Goal: Task Accomplishment & Management: Use online tool/utility

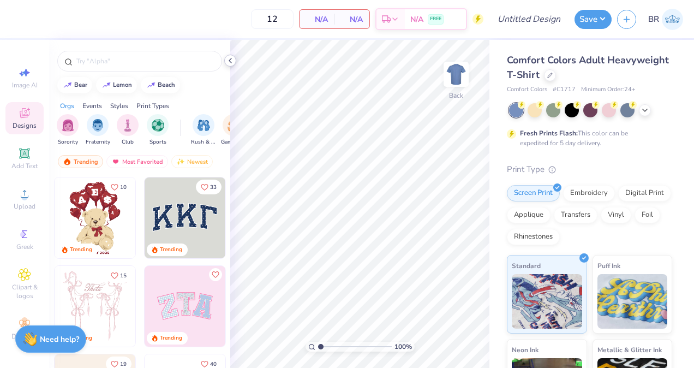
click at [233, 63] on icon at bounding box center [230, 60] width 9 height 9
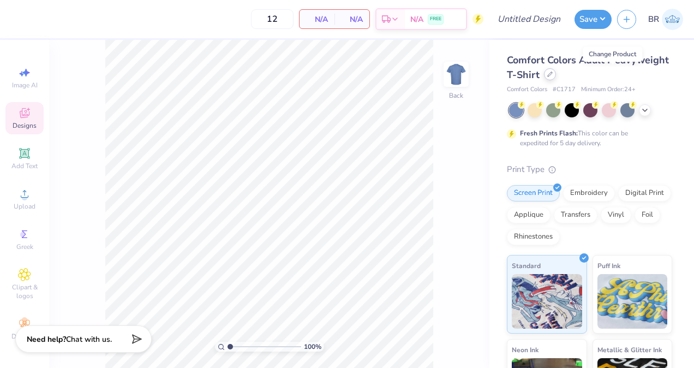
click at [556, 78] on div at bounding box center [550, 74] width 12 height 12
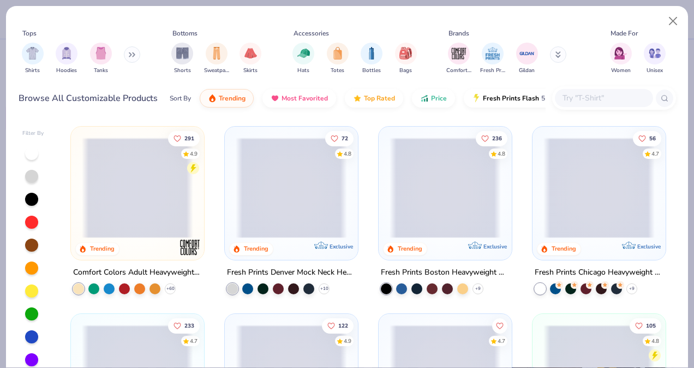
click at [598, 96] on input "text" at bounding box center [604, 98] width 84 height 13
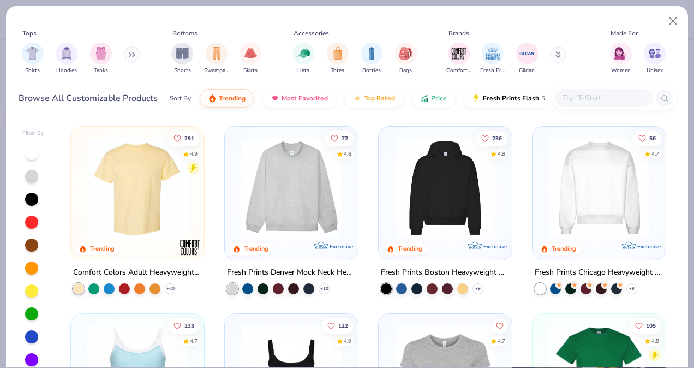
click at [309, 115] on div "Tops Shirts Hoodies Tanks Bottoms Shorts Sweatpants Skirts Accessories Hats Tot…" at bounding box center [347, 62] width 682 height 112
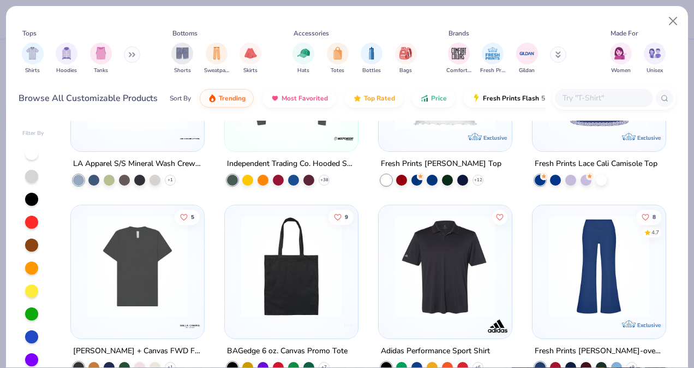
scroll to position [3665, 0]
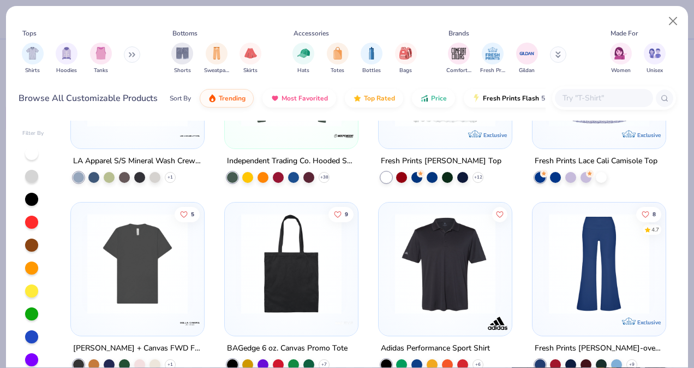
click at [616, 94] on input "text" at bounding box center [604, 98] width 84 height 13
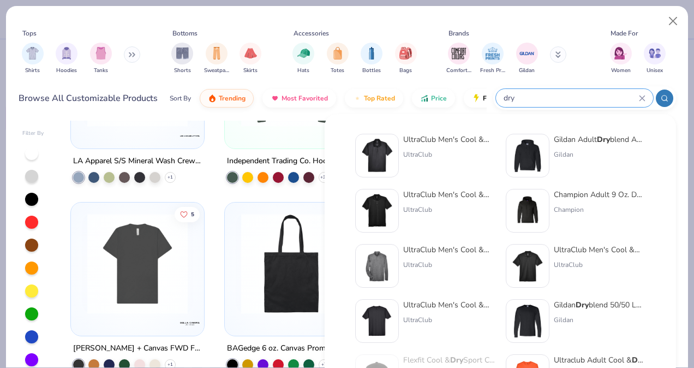
type input "dry"
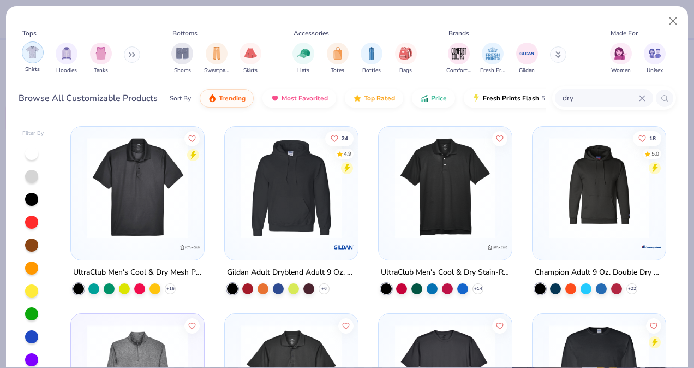
click at [37, 62] on div "filter for Shirts" at bounding box center [33, 52] width 22 height 22
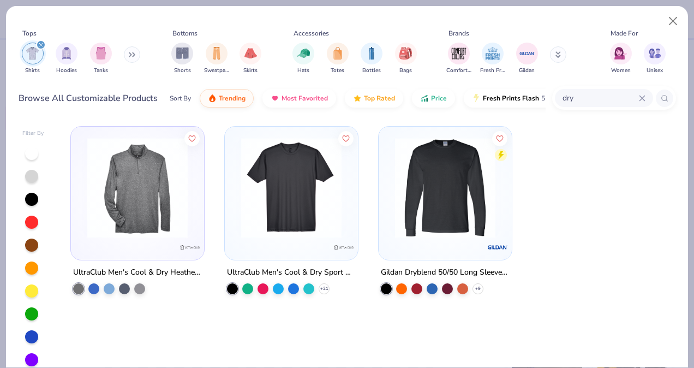
click at [331, 209] on img at bounding box center [291, 188] width 111 height 100
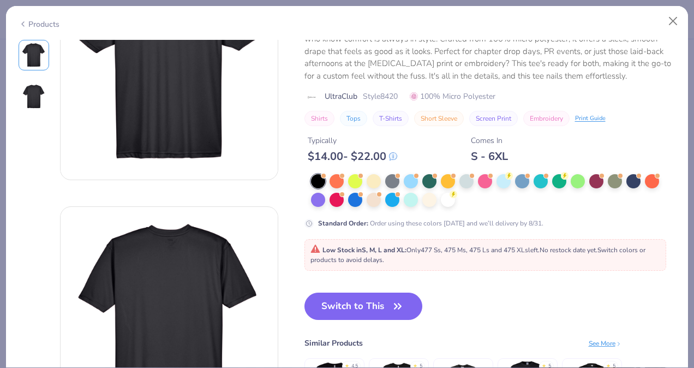
scroll to position [105, 0]
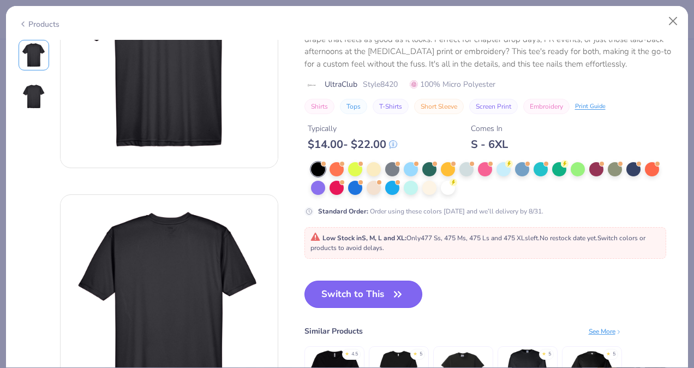
click at [381, 306] on button "Switch to This" at bounding box center [364, 294] width 118 height 27
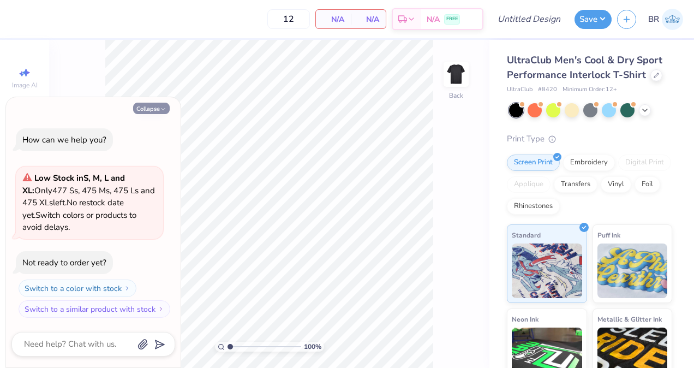
click at [157, 111] on button "Collapse" at bounding box center [151, 108] width 37 height 11
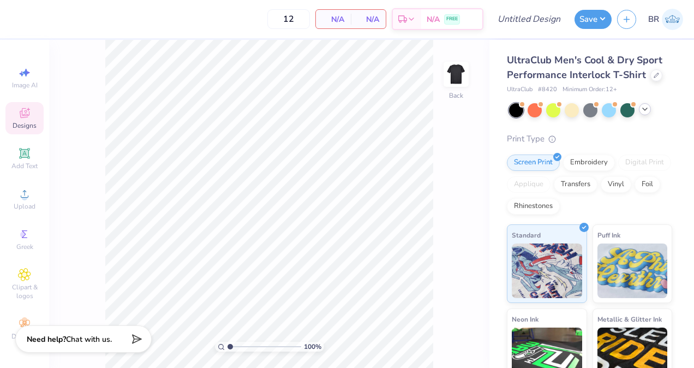
click at [648, 113] on icon at bounding box center [645, 109] width 9 height 9
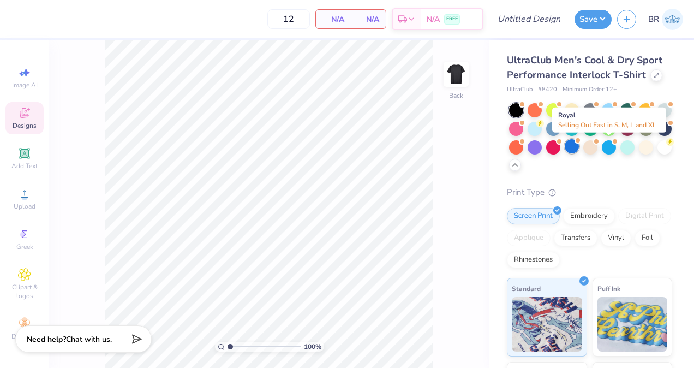
click at [579, 143] on div at bounding box center [572, 146] width 14 height 14
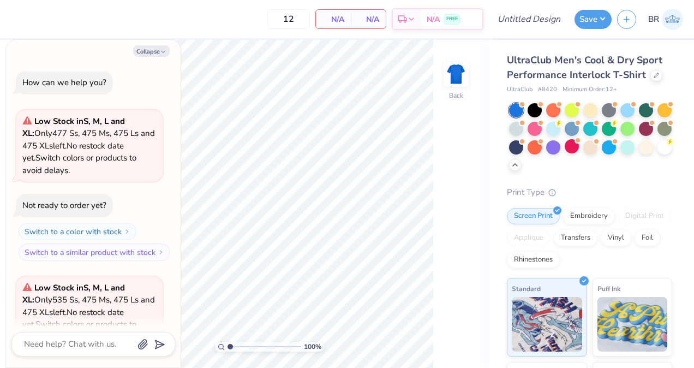
scroll to position [109, 0]
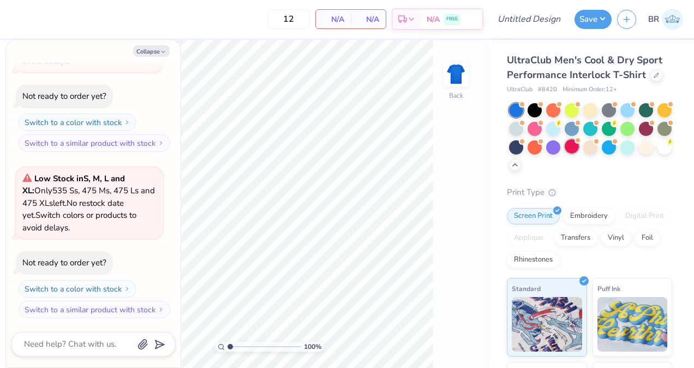
click at [579, 145] on div at bounding box center [572, 146] width 14 height 14
click at [615, 110] on div at bounding box center [609, 109] width 14 height 14
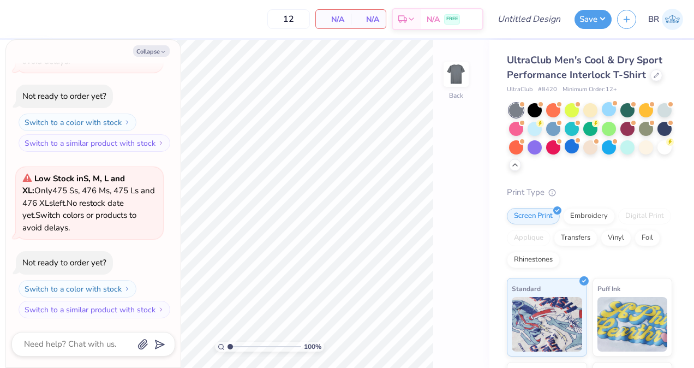
scroll to position [442, 0]
click at [561, 140] on div at bounding box center [553, 146] width 14 height 14
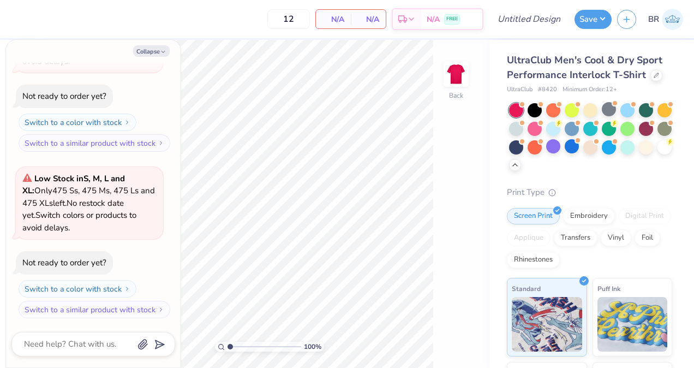
scroll to position [609, 0]
click at [148, 49] on button "Collapse" at bounding box center [151, 50] width 37 height 11
type textarea "x"
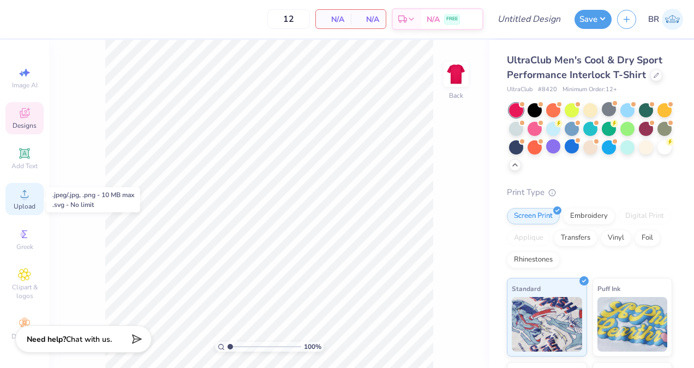
click at [25, 195] on icon at bounding box center [24, 193] width 13 height 13
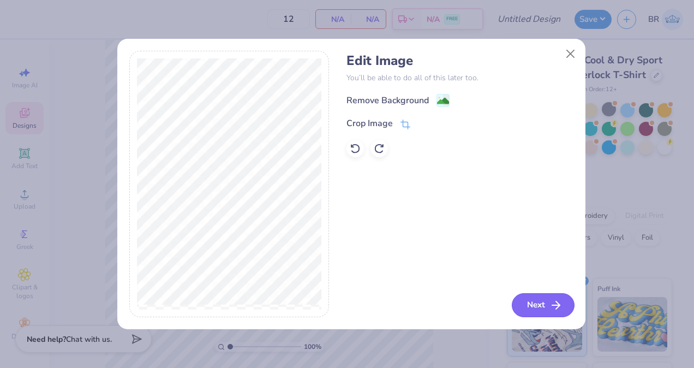
click at [537, 300] on button "Next" at bounding box center [543, 305] width 63 height 24
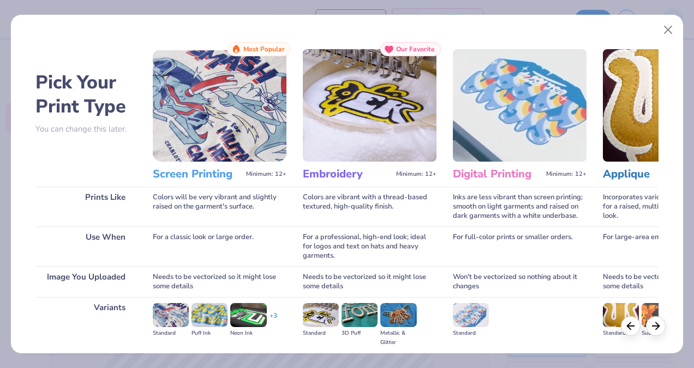
scroll to position [122, 0]
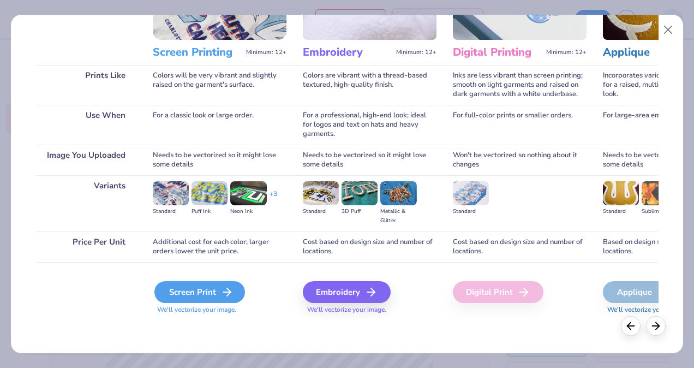
click at [226, 293] on icon at bounding box center [226, 291] width 13 height 13
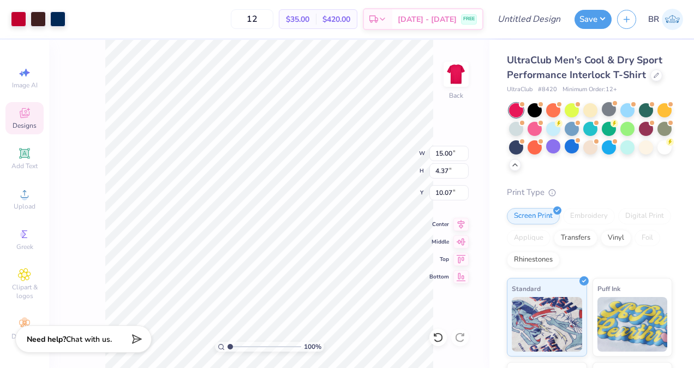
type input "1.69"
type input "11.86"
type input "3.45"
type input "3.00"
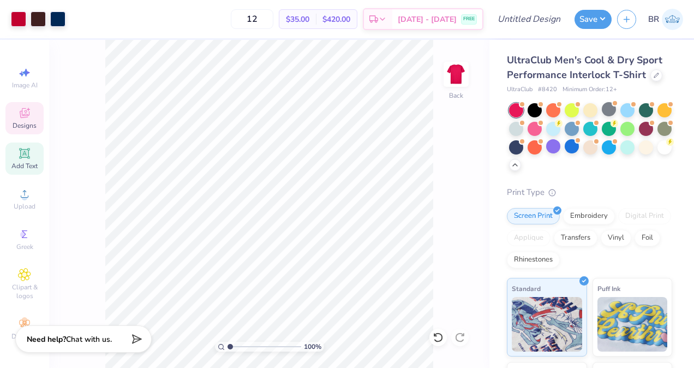
click at [25, 155] on icon at bounding box center [24, 153] width 10 height 10
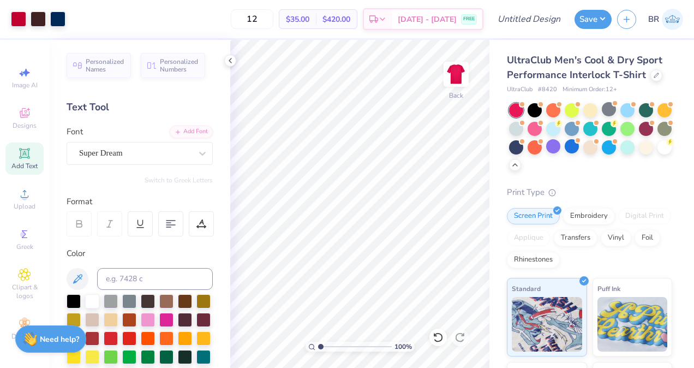
click at [31, 148] on div "Add Text" at bounding box center [24, 158] width 38 height 32
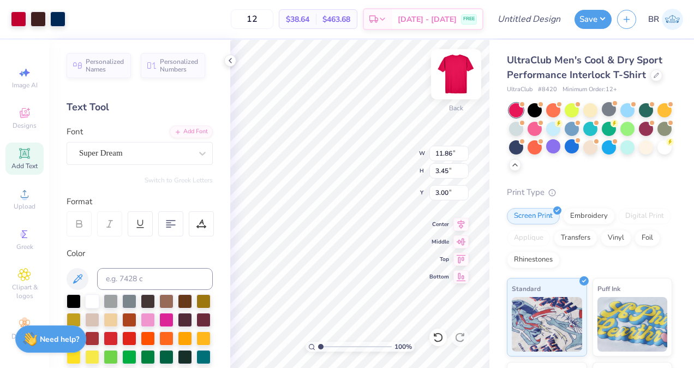
type input "11.86"
type input "3.45"
type input "3.00"
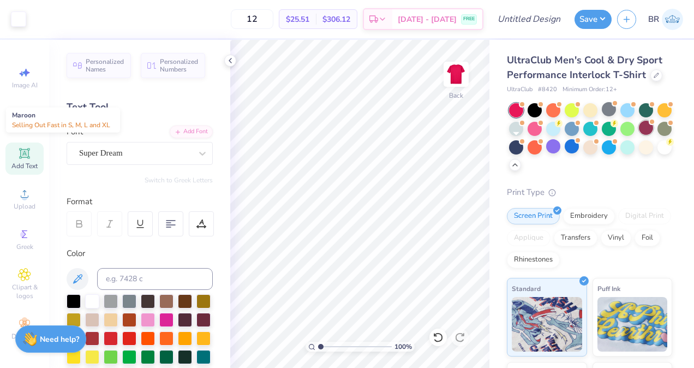
click at [650, 124] on div at bounding box center [652, 122] width 4 height 4
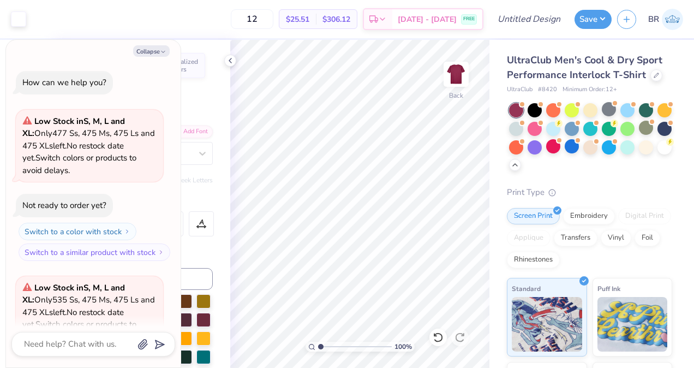
scroll to position [775, 0]
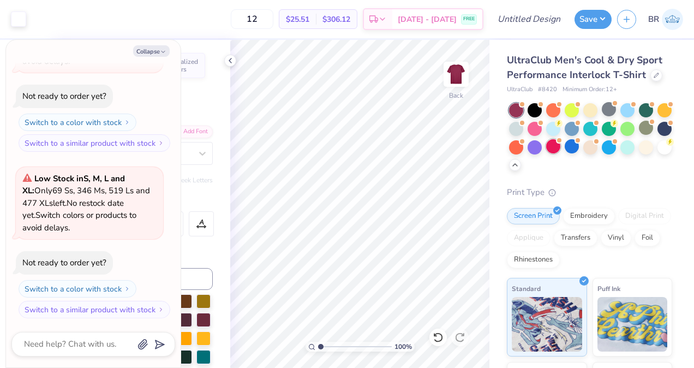
click at [561, 147] on div at bounding box center [553, 146] width 14 height 14
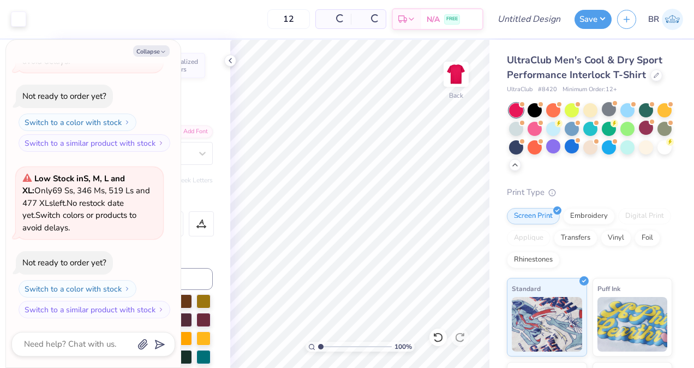
scroll to position [941, 0]
click at [145, 50] on button "Collapse" at bounding box center [151, 50] width 37 height 11
type textarea "x"
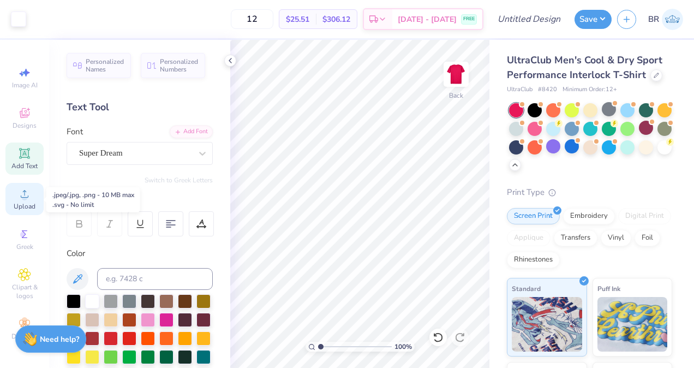
click at [26, 195] on icon at bounding box center [24, 193] width 13 height 13
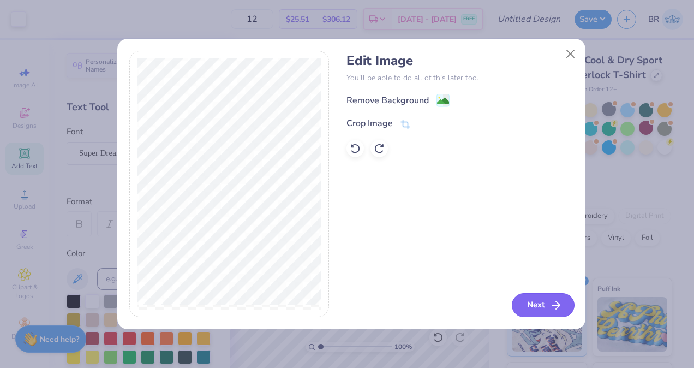
click at [551, 313] on button "Next" at bounding box center [543, 305] width 63 height 24
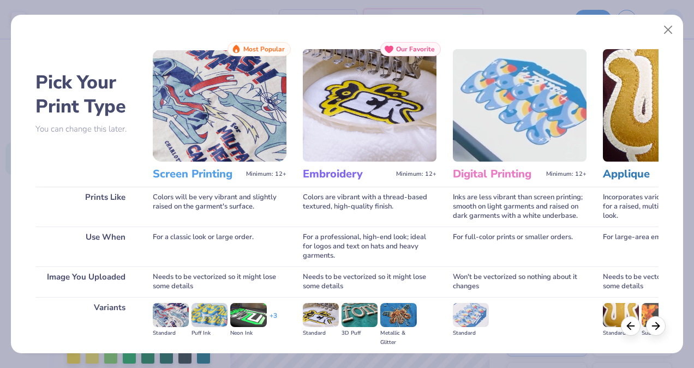
scroll to position [122, 0]
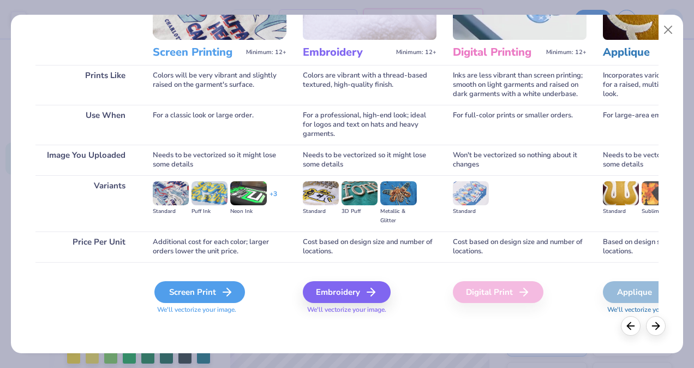
click at [212, 288] on div "Screen Print" at bounding box center [199, 292] width 91 height 22
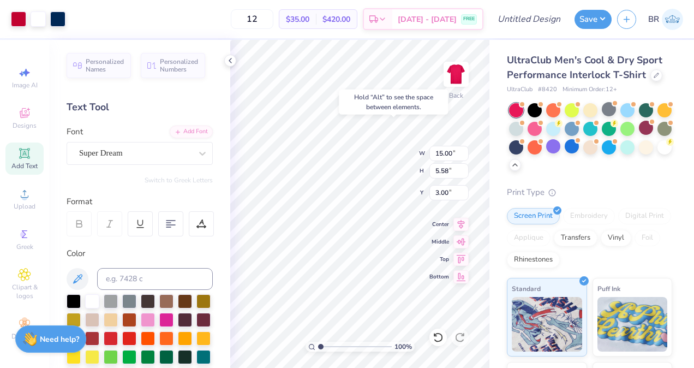
type input "3.00"
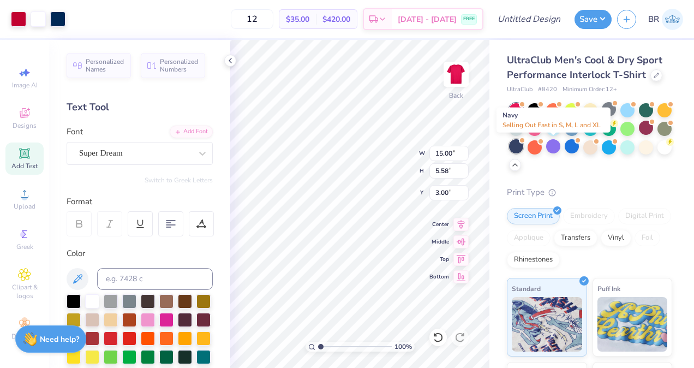
click at [523, 145] on div at bounding box center [516, 146] width 14 height 14
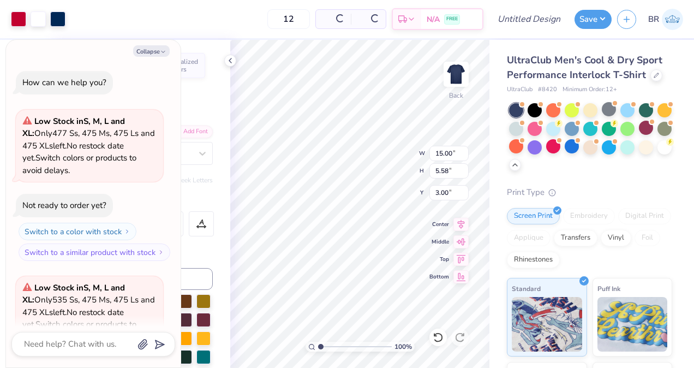
scroll to position [1108, 0]
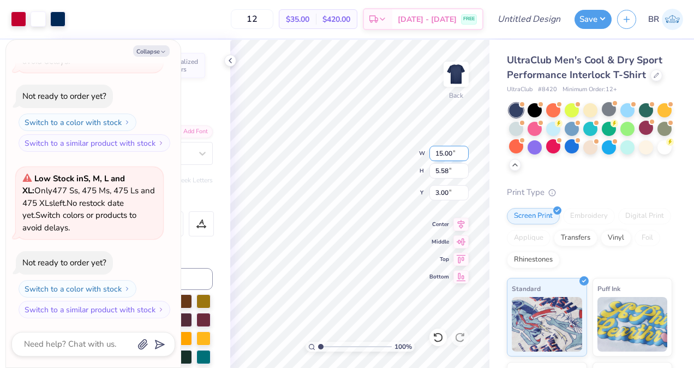
type textarea "x"
type input "6.05"
type input "1.75"
type input "11.37"
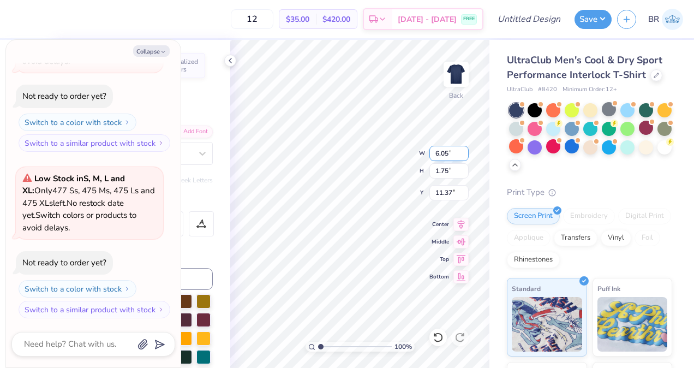
type textarea "x"
type textarea "TEX"
type textarea "x"
type textarea "TE"
type textarea "x"
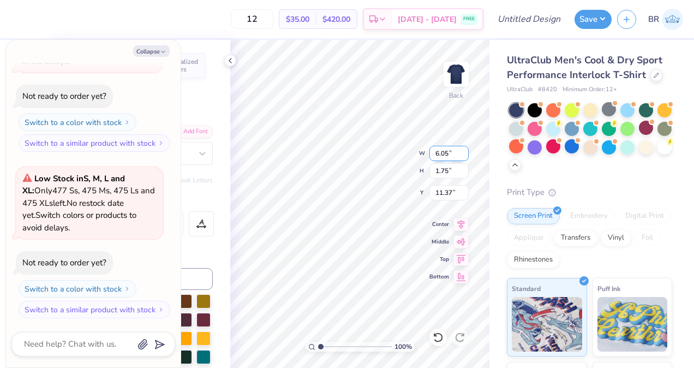
type textarea "T"
type textarea "x"
type textarea "c"
type textarea "x"
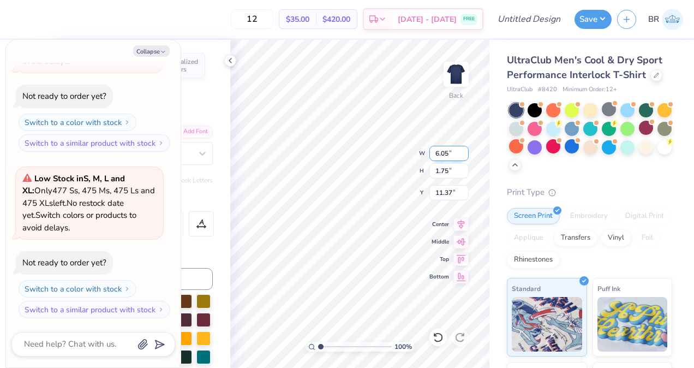
type textarea "cl"
type textarea "x"
type textarea "clu"
type textarea "x"
type textarea "club"
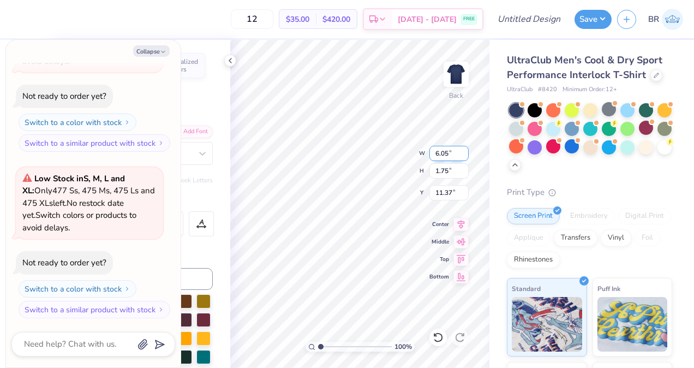
type textarea "x"
type textarea "club"
type textarea "x"
type textarea "club f"
type textarea "x"
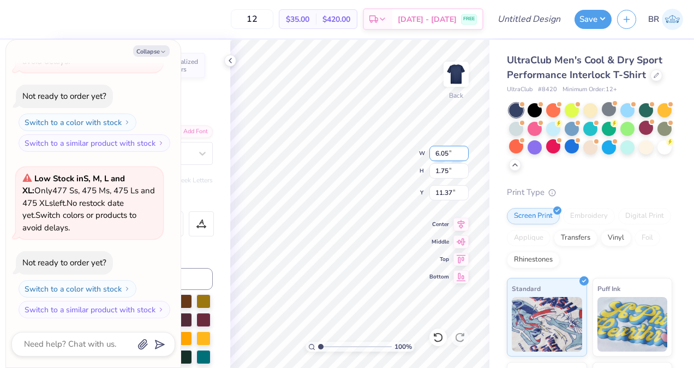
type textarea "club fa"
type textarea "x"
type textarea "club fah"
type textarea "x"
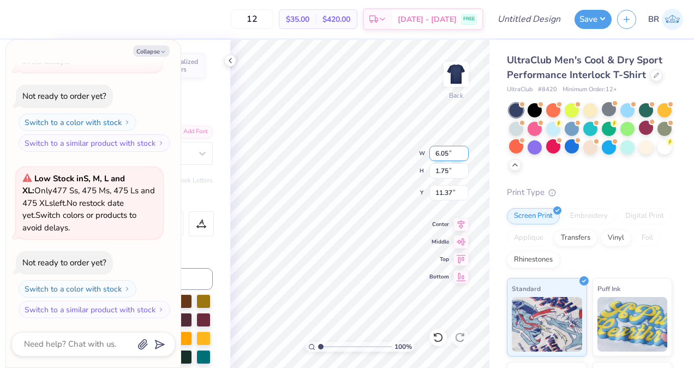
type textarea "club fa"
type textarea "x"
type textarea "club fag"
type textarea "x"
type textarea "club fa"
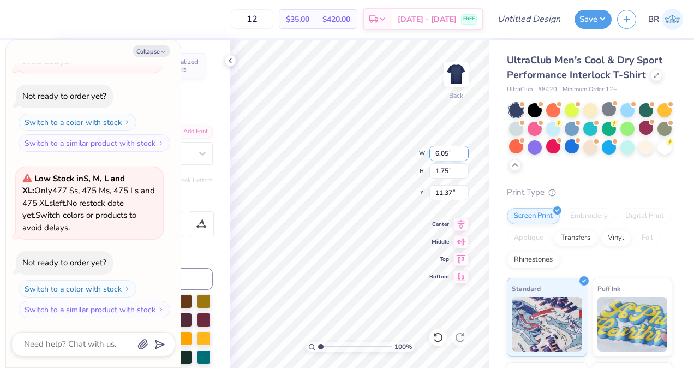
type textarea "x"
type textarea "club f"
type textarea "x"
type textarea "club fl"
type textarea "x"
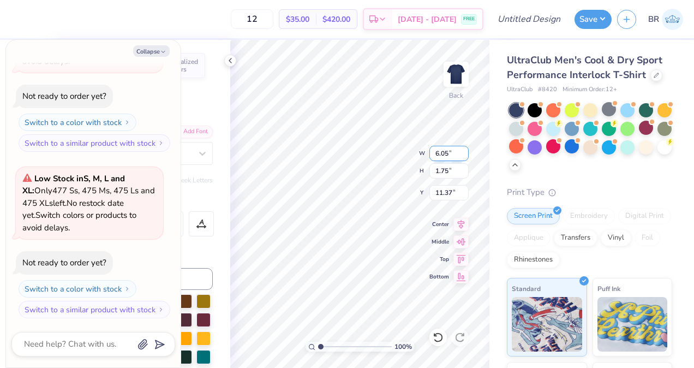
type textarea "club fla"
type textarea "x"
type textarea "club flag"
type textarea "x"
type textarea "club flag f"
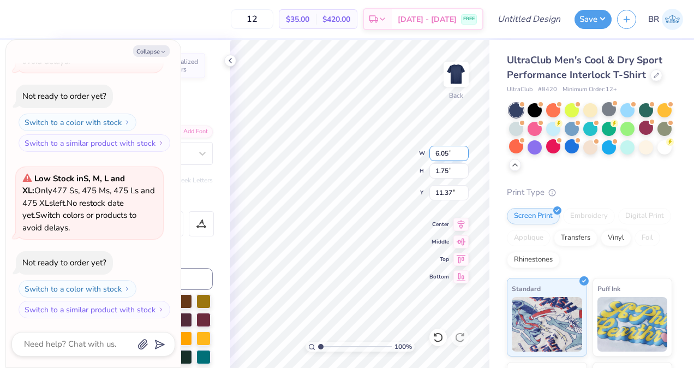
type textarea "x"
type textarea "club flag fo"
type textarea "x"
type textarea "club flag foo"
type textarea "x"
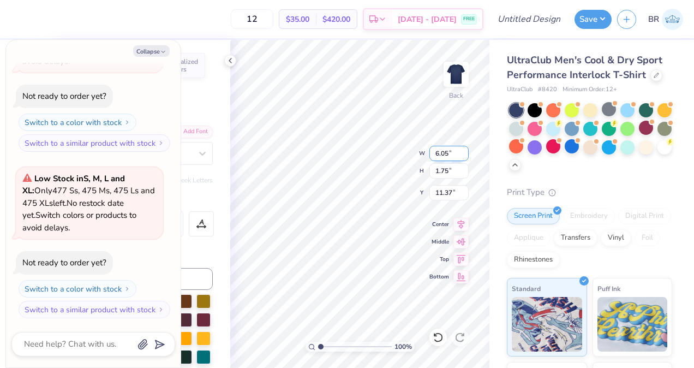
type textarea "club flag foot"
type textarea "x"
type textarea "club flag footba"
type textarea "x"
type textarea "club flag footbal"
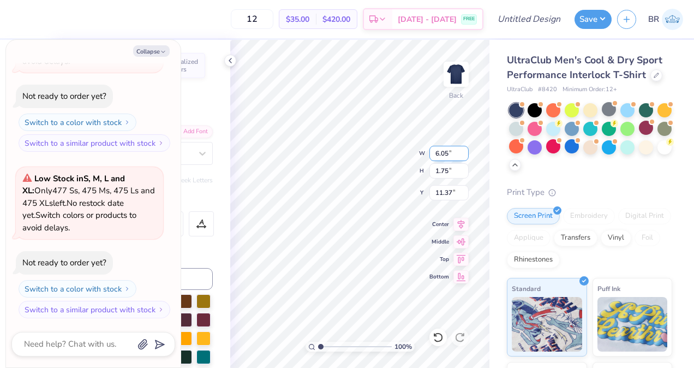
scroll to position [9, 4]
type textarea "x"
type textarea "club flag football"
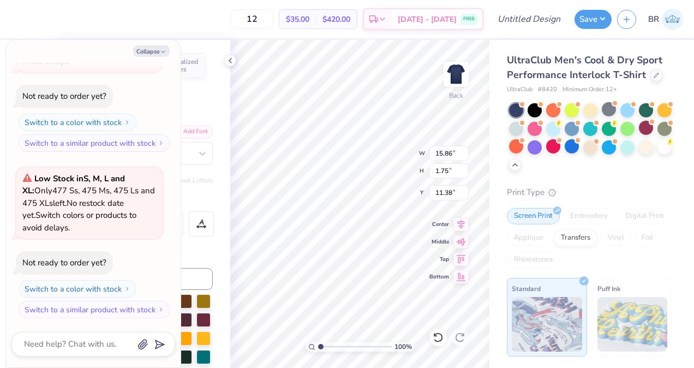
type textarea "x"
type input "10.41"
type input "1.15"
type input "11.98"
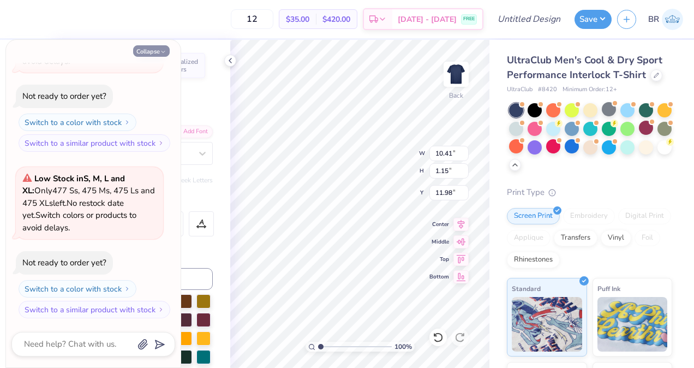
click at [154, 55] on button "Collapse" at bounding box center [151, 50] width 37 height 11
type textarea "x"
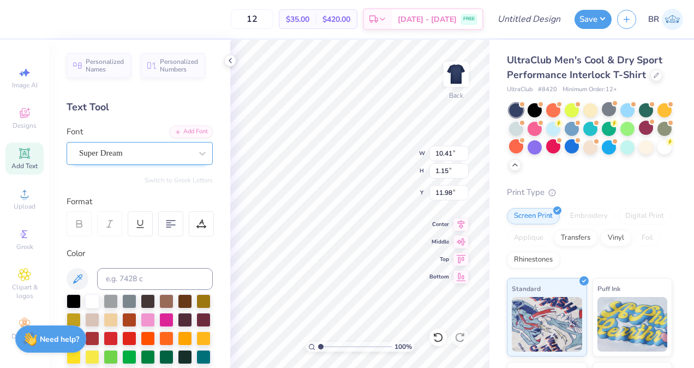
click at [160, 151] on div "Super Dream" at bounding box center [135, 153] width 115 height 17
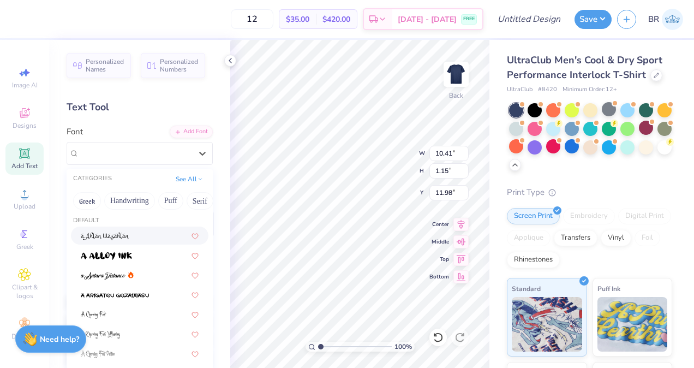
scroll to position [2, 0]
click at [96, 207] on button "Greek" at bounding box center [87, 200] width 28 height 17
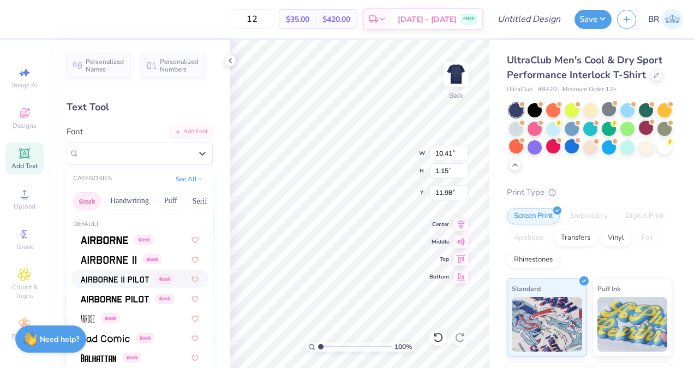
click at [127, 272] on div "Greek" at bounding box center [140, 279] width 138 height 18
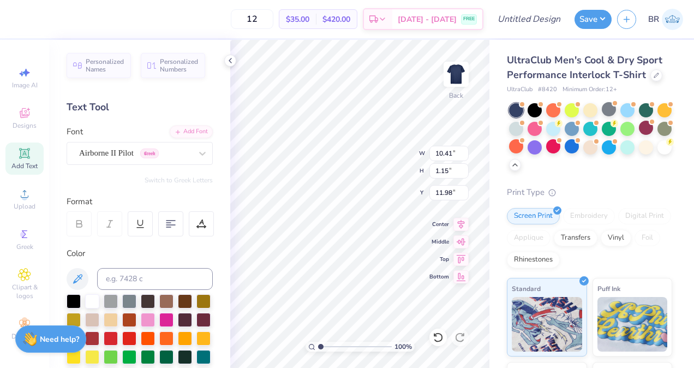
type input "13.65"
type input "0.96"
type input "12.07"
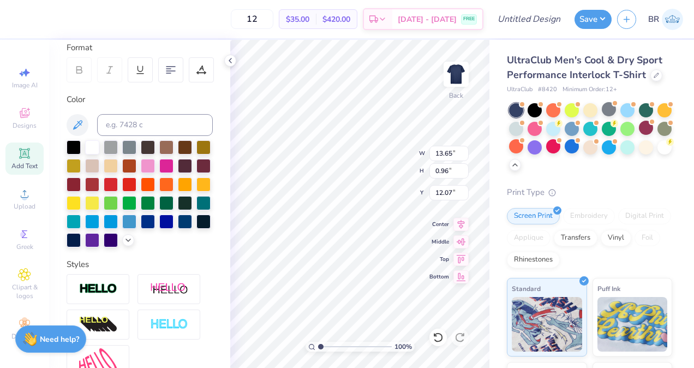
scroll to position [285, 0]
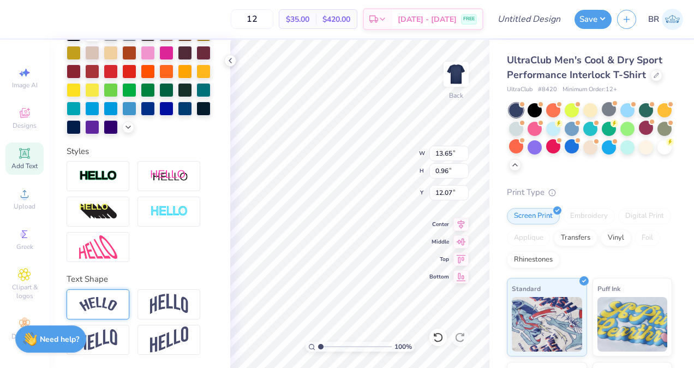
click at [113, 295] on div at bounding box center [98, 304] width 63 height 30
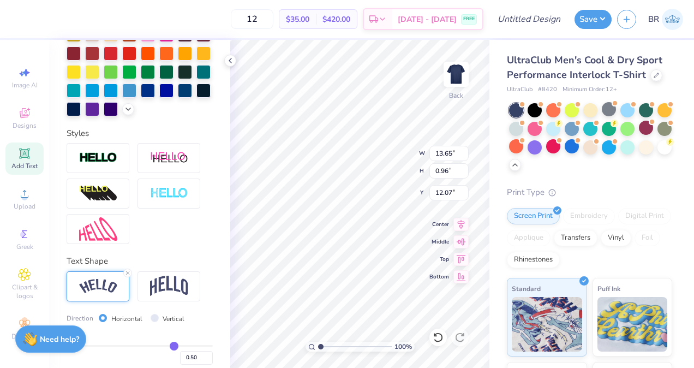
type input "14.50"
type input "2.96"
type input "11.07"
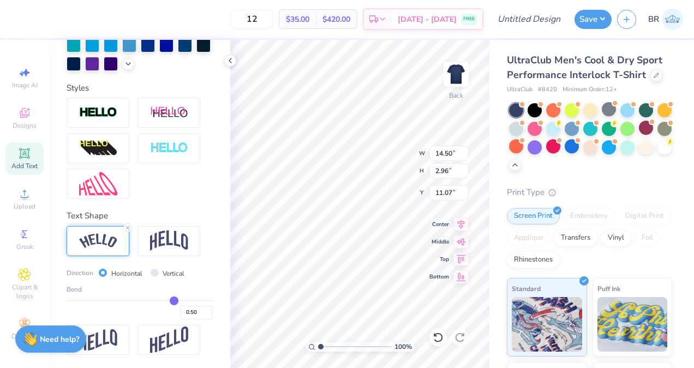
type input "0.48"
type input "0.47"
type input "0.46"
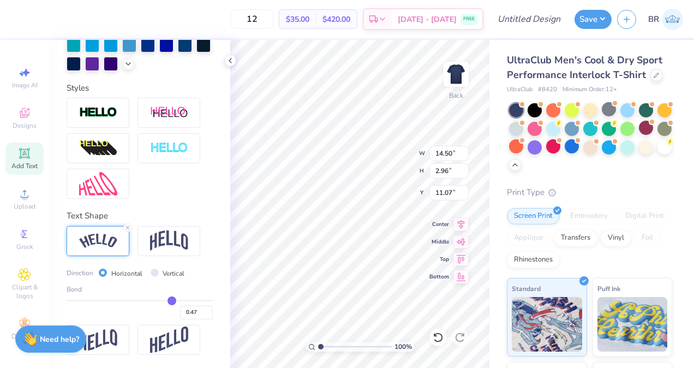
type input "0.46"
type input "0.45"
type input "0.44"
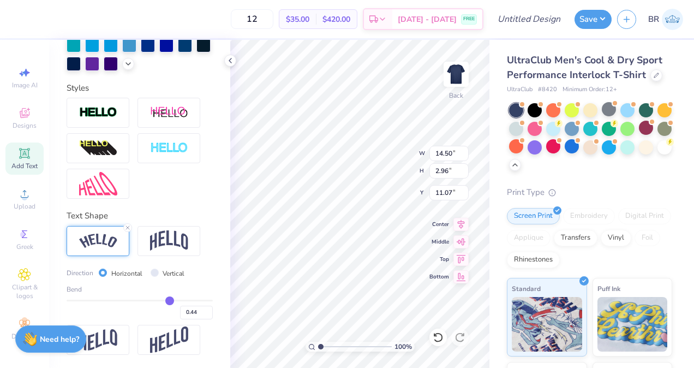
type input "0.42"
type input "0.41"
type input "0.4"
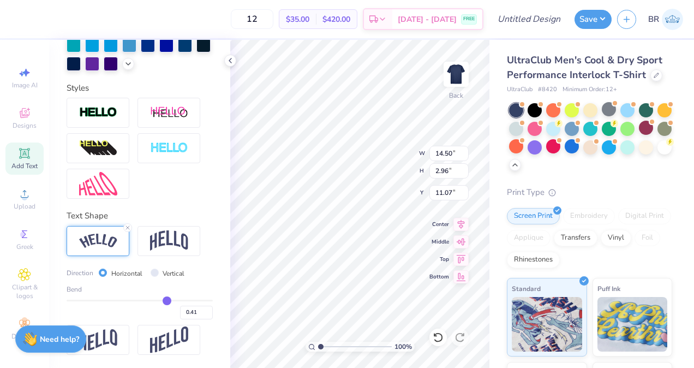
type input "0.40"
type input "0.39"
type input "0.38"
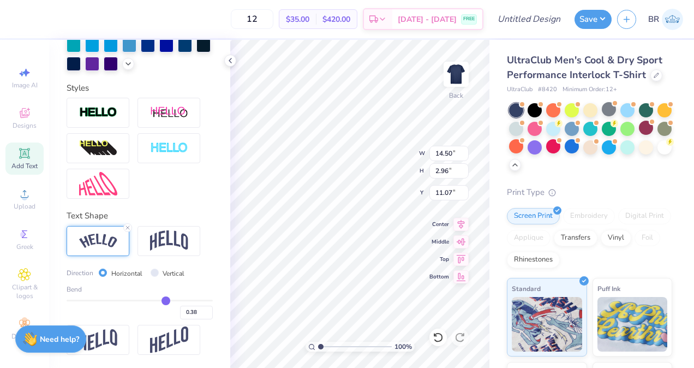
type input "0.37"
type input "0.36"
type input "0.35"
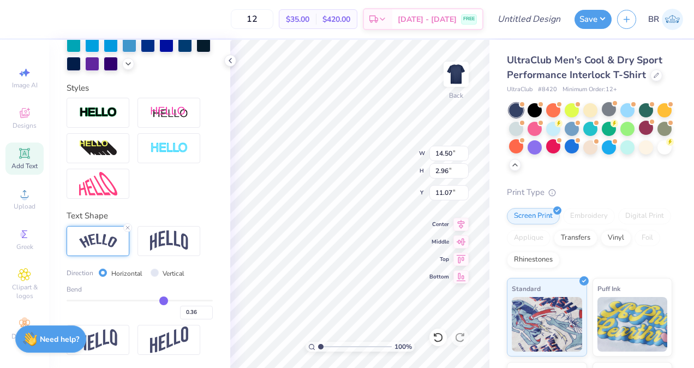
type input "0.35"
type input "0.34"
type input "0.33"
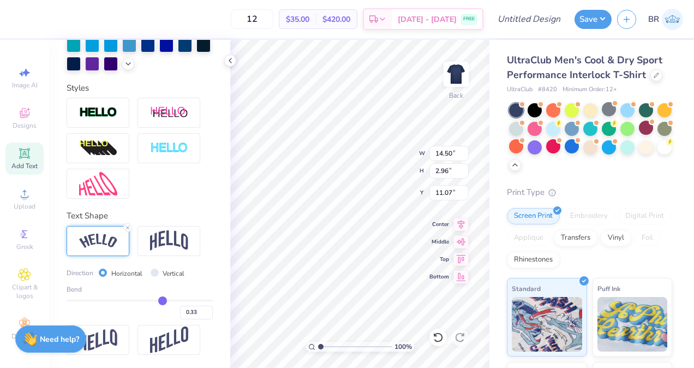
type input "0.32"
drag, startPoint x: 166, startPoint y: 300, endPoint x: 157, endPoint y: 299, distance: 9.8
type input "0.32"
click at [157, 300] on input "range" at bounding box center [140, 301] width 146 height 2
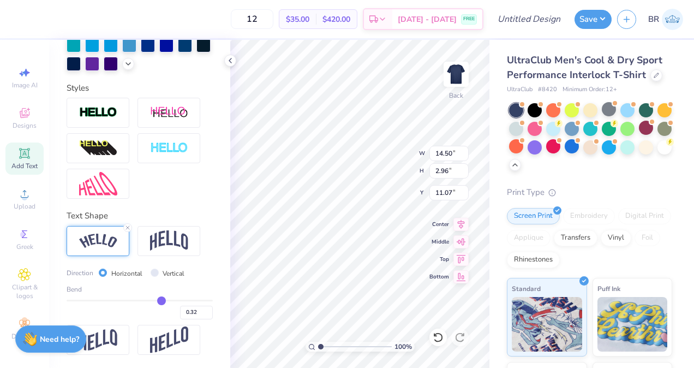
type input "14.12"
type input "1.81"
type input "11.65"
type input "11.69"
type input "1.50"
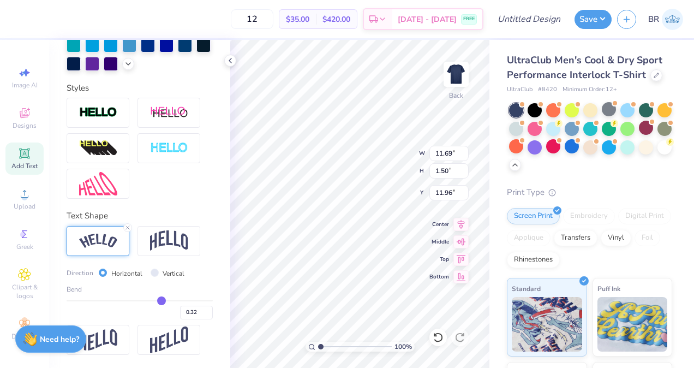
type input "7.83"
type input "13.02"
type input "4.84"
type input "3.00"
type input "11.69"
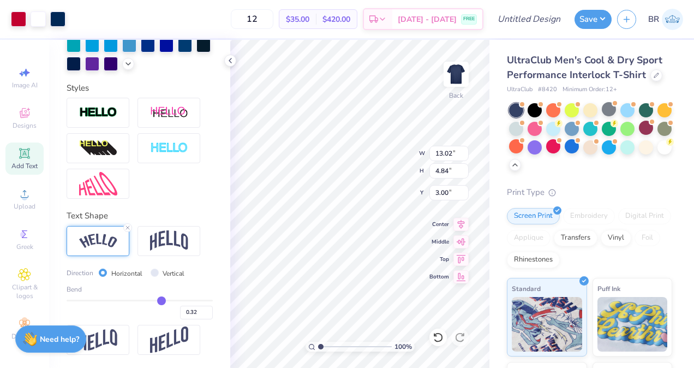
type input "1.50"
type input "7.83"
type input "10.06"
type input "1.29"
type input "7.20"
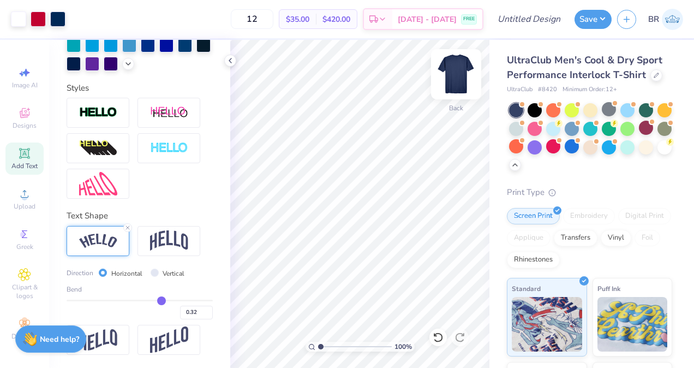
click at [452, 79] on img at bounding box center [456, 74] width 44 height 44
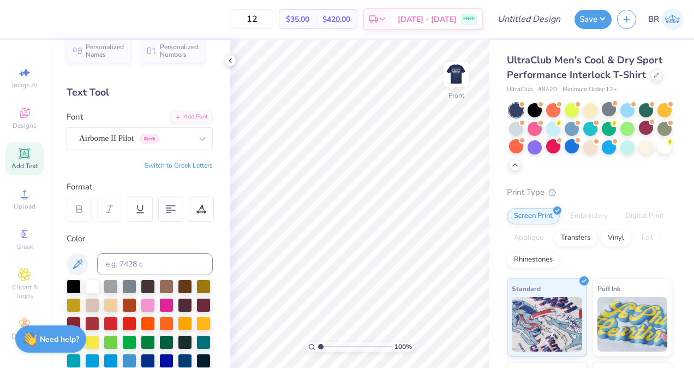
scroll to position [0, 0]
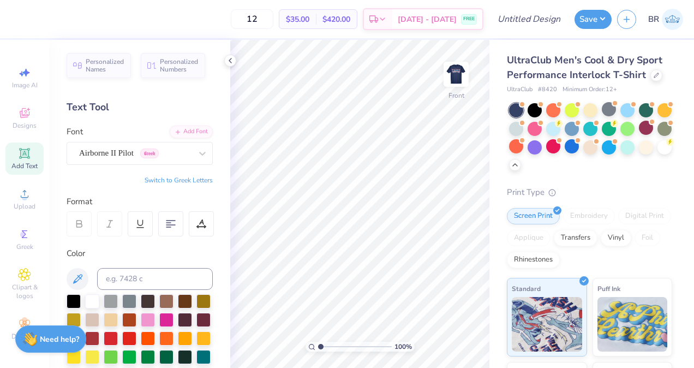
click at [26, 164] on span "Add Text" at bounding box center [24, 166] width 26 height 9
type textarea "T"
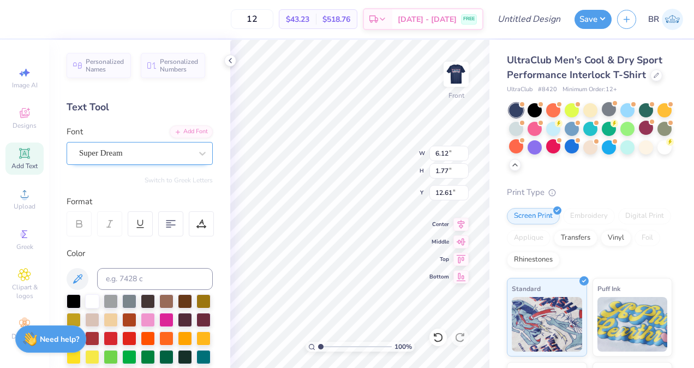
type textarea "[US_STATE] ATLANTIC"
click at [160, 158] on div "Super Dream" at bounding box center [135, 153] width 115 height 17
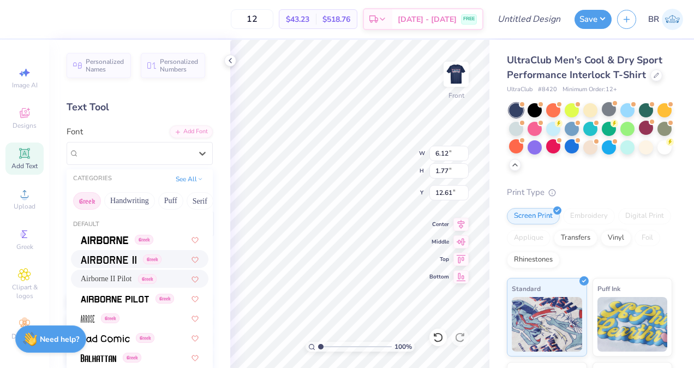
click at [129, 266] on div "Greek" at bounding box center [140, 259] width 138 height 18
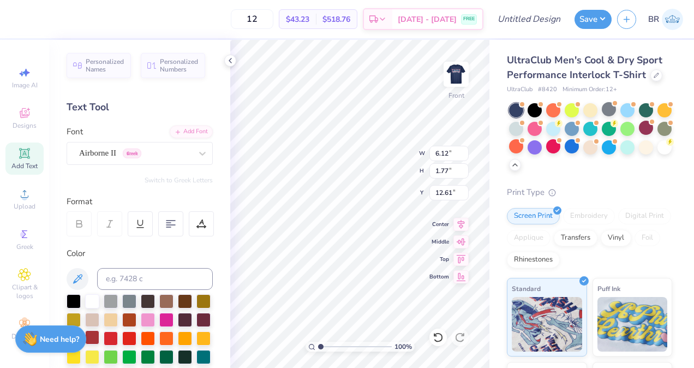
click at [99, 335] on div at bounding box center [92, 337] width 14 height 14
click at [118, 341] on div at bounding box center [111, 337] width 14 height 14
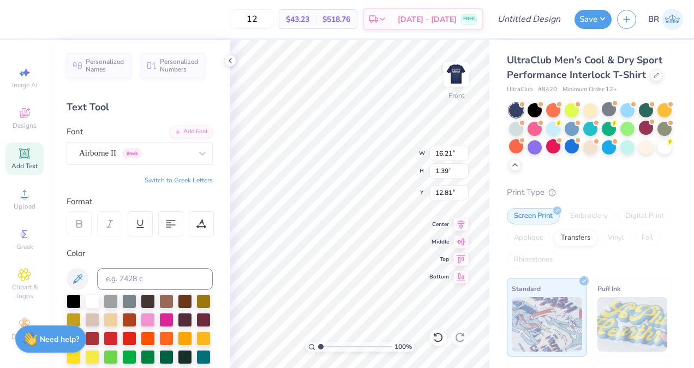
type input "13.88"
type input "1.19"
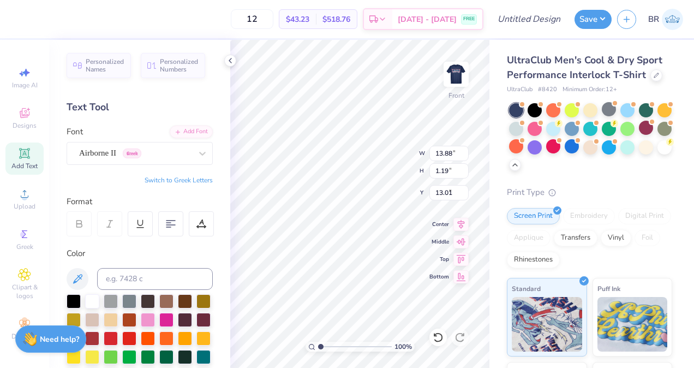
type input "3.00"
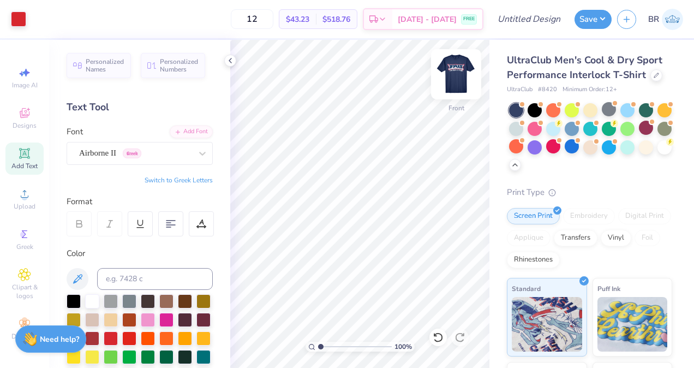
click at [463, 85] on img at bounding box center [456, 74] width 44 height 44
click at [463, 85] on img at bounding box center [456, 74] width 22 height 22
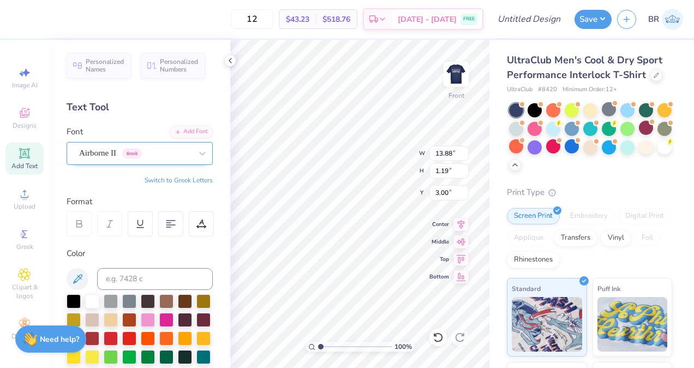
click at [177, 158] on div "Airborne II Greek" at bounding box center [135, 153] width 115 height 17
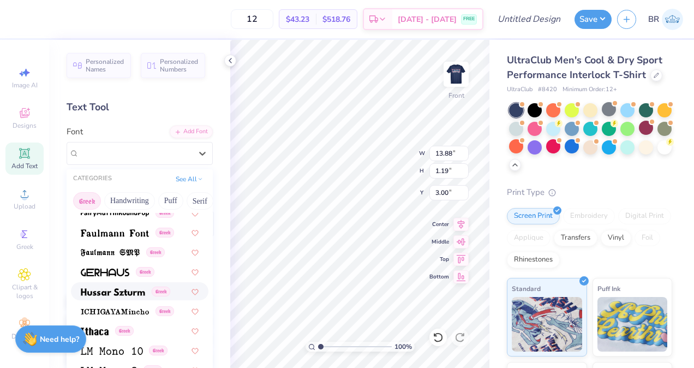
scroll to position [371, 0]
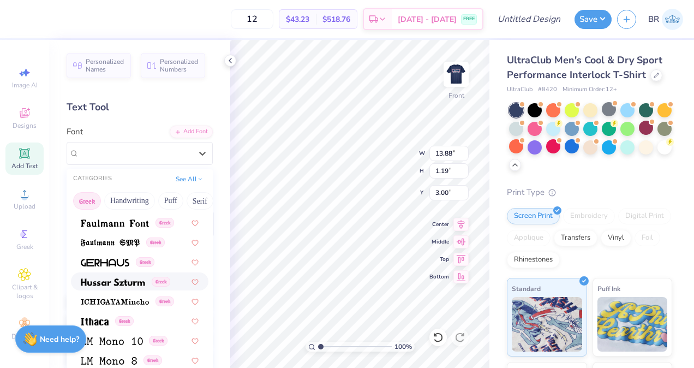
click at [144, 284] on img at bounding box center [113, 282] width 64 height 8
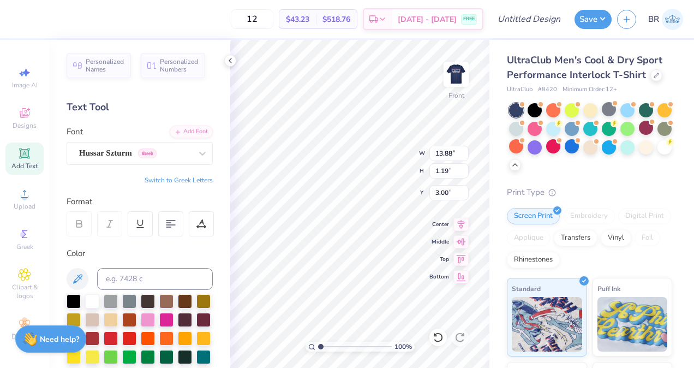
type input "16.13"
type input "1.45"
type input "2.87"
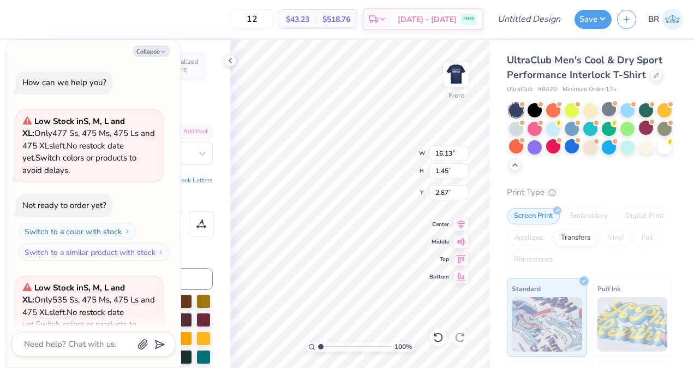
scroll to position [1199, 0]
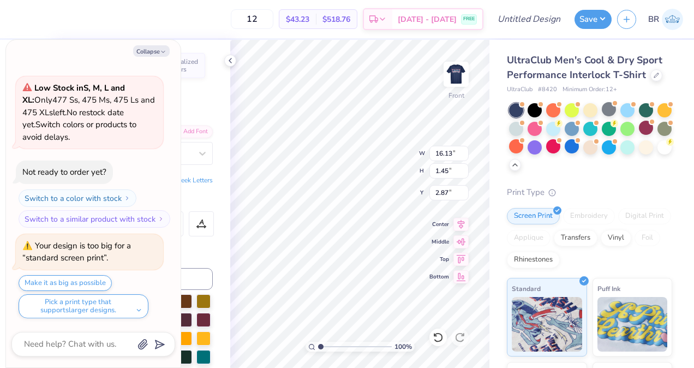
type textarea "x"
type input "14.39"
type input "1.29"
type input "3.03"
type textarea "x"
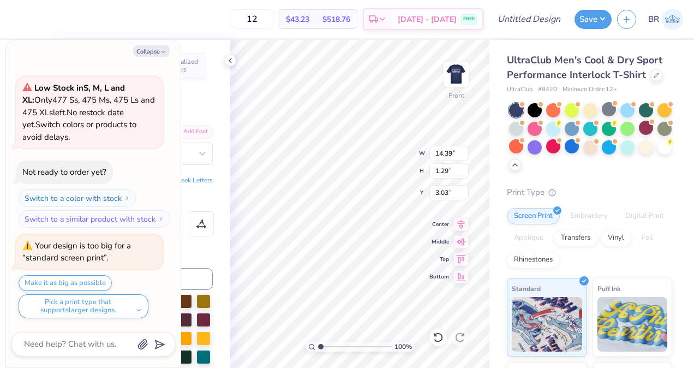
type input "3.00"
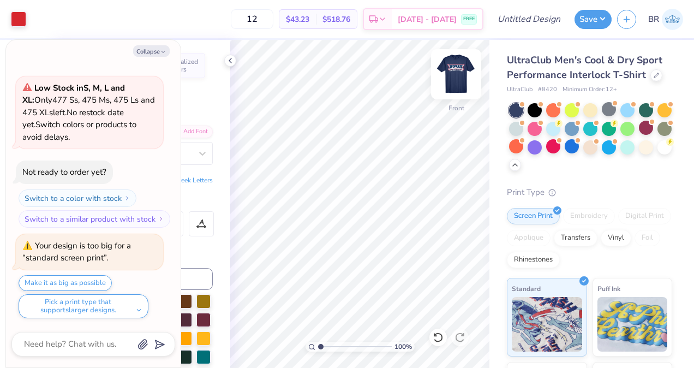
click at [464, 70] on img at bounding box center [456, 74] width 44 height 44
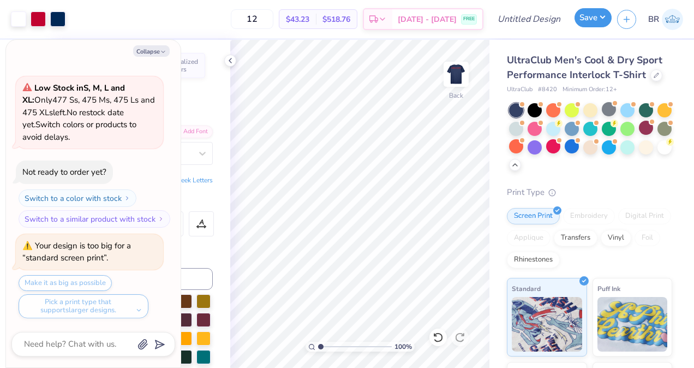
click at [596, 13] on button "Save" at bounding box center [593, 17] width 37 height 19
type textarea "x"
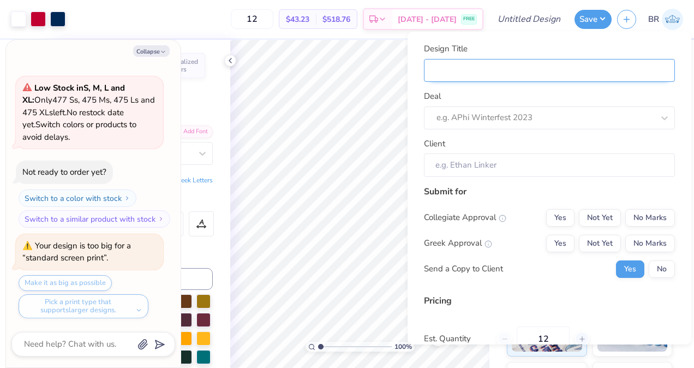
click at [497, 71] on input "Design Title" at bounding box center [549, 69] width 251 height 23
type input "C"
type textarea "x"
type input "C"
type input "Cf"
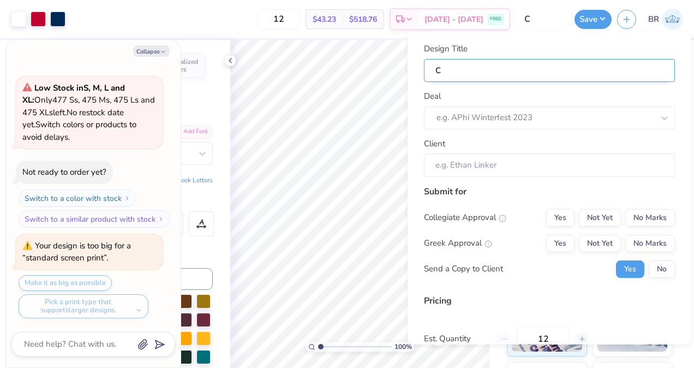
type textarea "x"
type input "Cf"
type input "Cff"
type textarea "x"
type input "Cff"
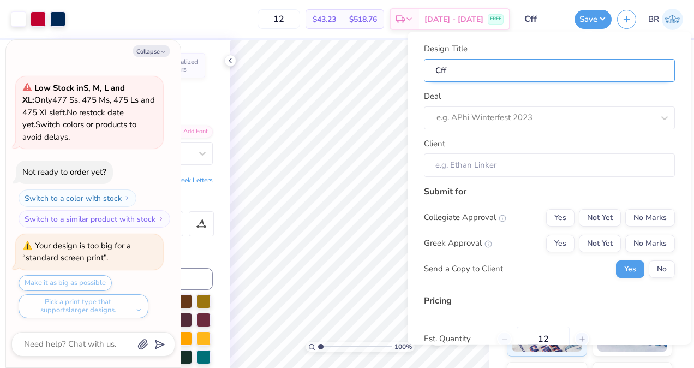
type input "Cf"
type textarea "x"
type input "Cf"
type input "C"
type textarea "x"
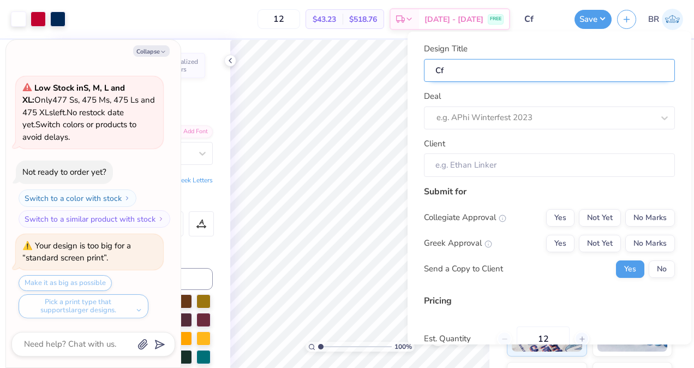
type input "C"
type textarea "x"
type input "W"
type textarea "x"
type input "W"
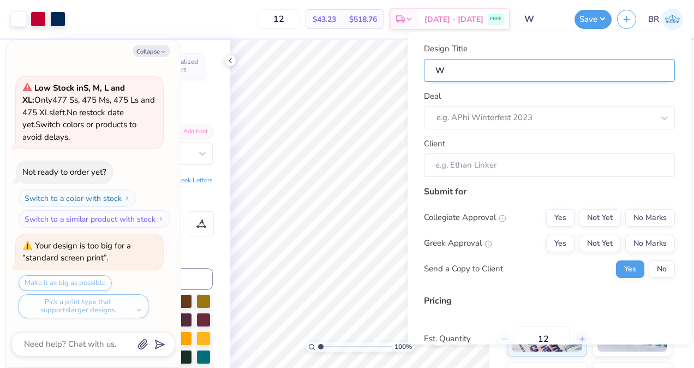
type input "WC"
type textarea "x"
type input "WC"
type input "WCF"
type textarea "x"
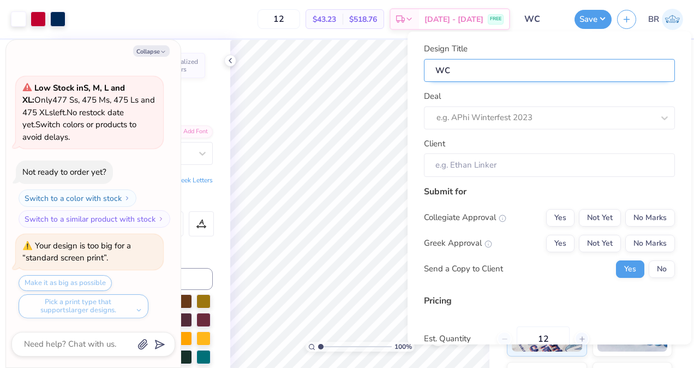
type input "WCF"
type input "WCFF"
type textarea "x"
type input "WCFF"
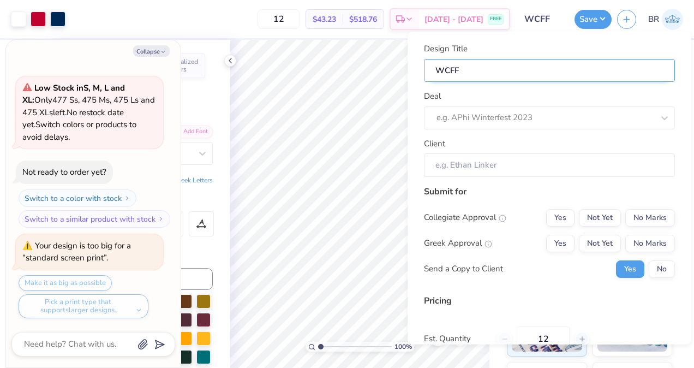
type textarea "x"
type input "WCFF"
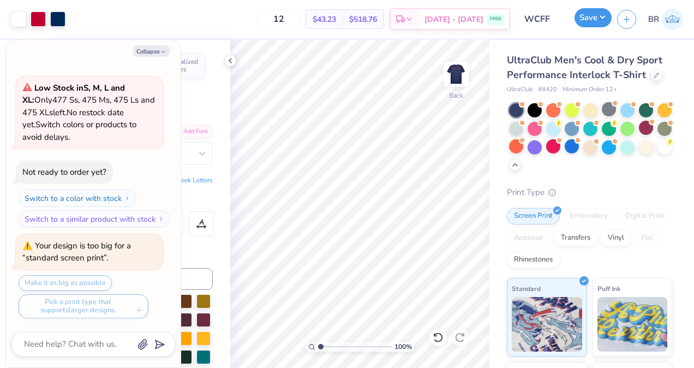
click at [589, 19] on button "Save" at bounding box center [593, 17] width 37 height 19
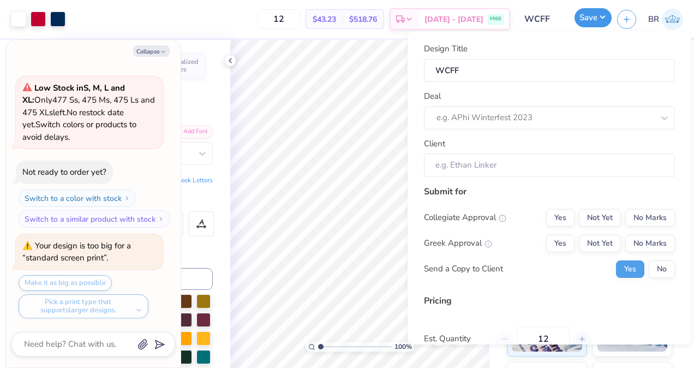
type textarea "x"
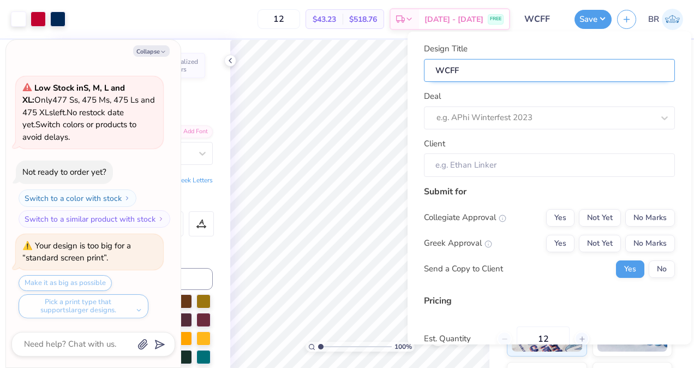
click at [506, 70] on input "WCFF" at bounding box center [549, 69] width 251 height 23
type input "WCFF n"
type textarea "x"
type input "WCFF na"
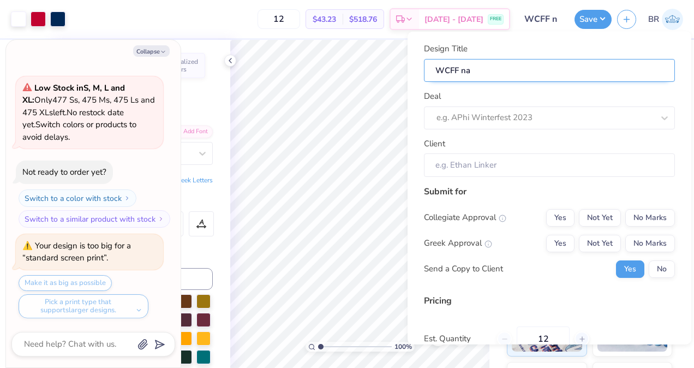
type textarea "x"
type input "WCFF nav"
type textarea "x"
type input "WCFF nav"
type input "WCFF navy"
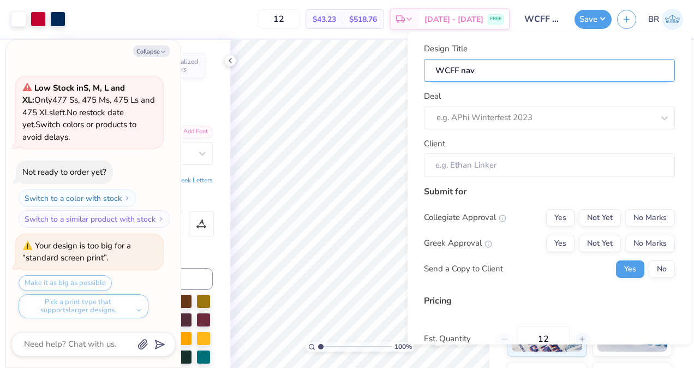
type textarea "x"
type input "WCFF navy"
type textarea "x"
type input "WCFF navy"
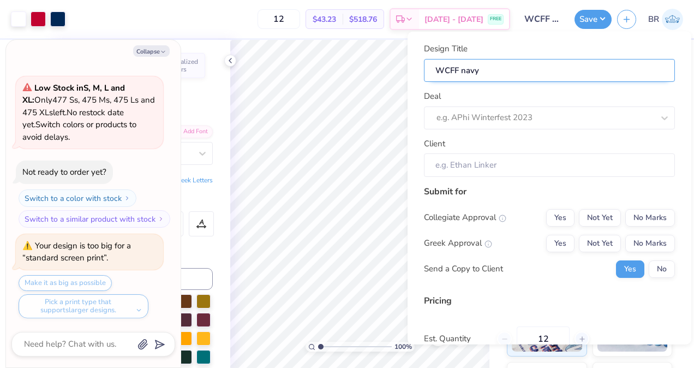
type input "WCFF navy"
type textarea "x"
type input "WCFF navy"
type input "WCFF nav"
type textarea "x"
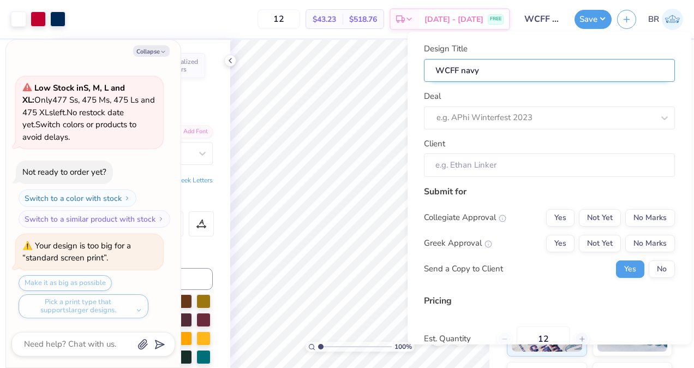
type input "WCFF nav"
type input "WCFF na"
type textarea "x"
type input "WCFF na"
type input "WCFF n"
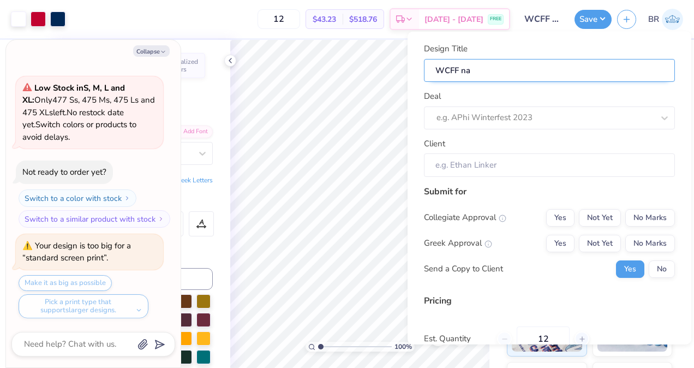
type textarea "x"
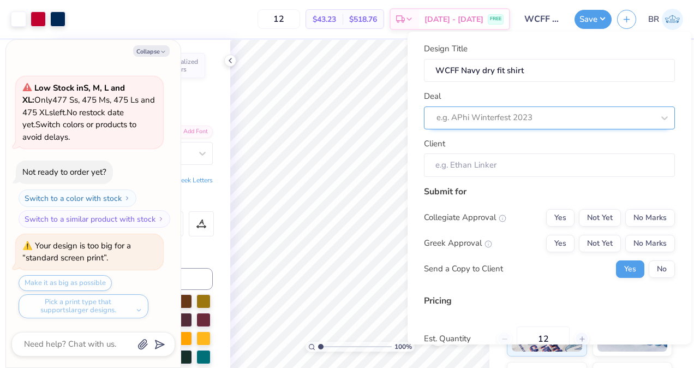
click at [492, 116] on div at bounding box center [545, 117] width 217 height 15
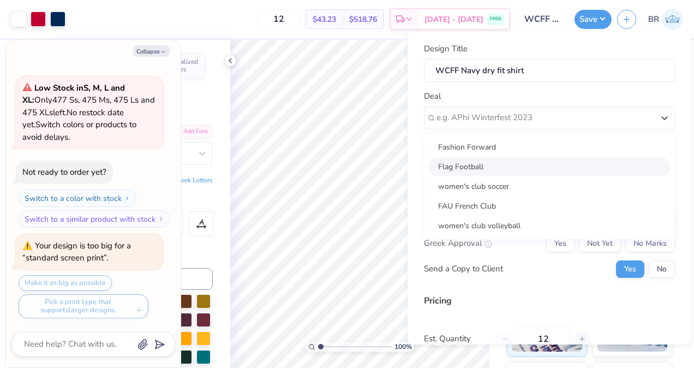
click at [494, 165] on div "Flag Football" at bounding box center [549, 166] width 242 height 18
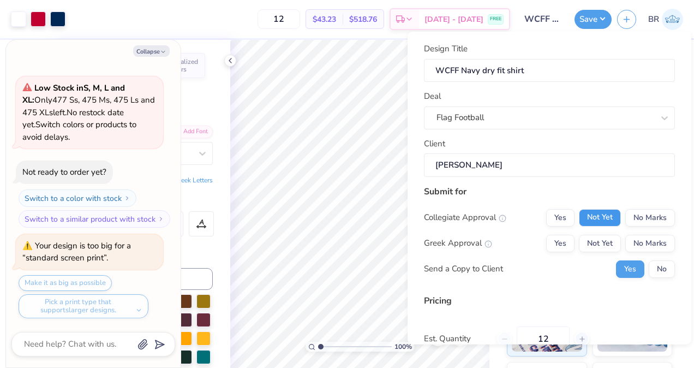
click at [581, 211] on button "Not Yet" at bounding box center [600, 216] width 42 height 17
click at [628, 242] on button "No Marks" at bounding box center [650, 242] width 50 height 17
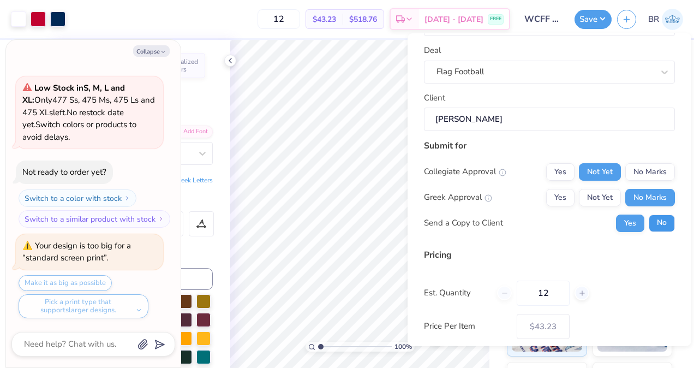
click at [650, 226] on button "No" at bounding box center [662, 222] width 26 height 17
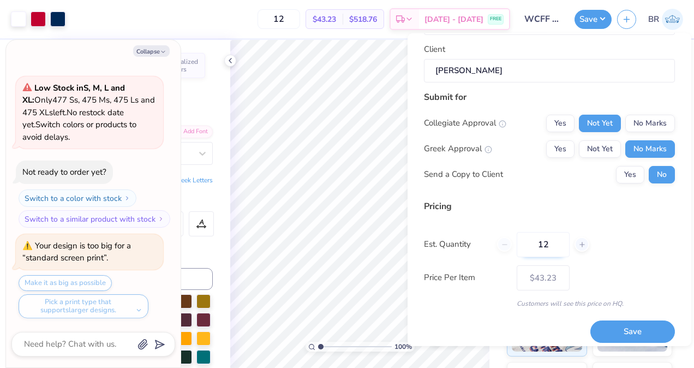
scroll to position [103, 0]
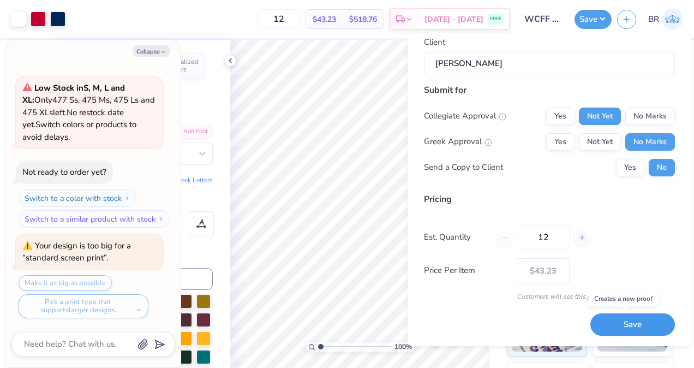
click at [647, 319] on button "Save" at bounding box center [633, 324] width 85 height 22
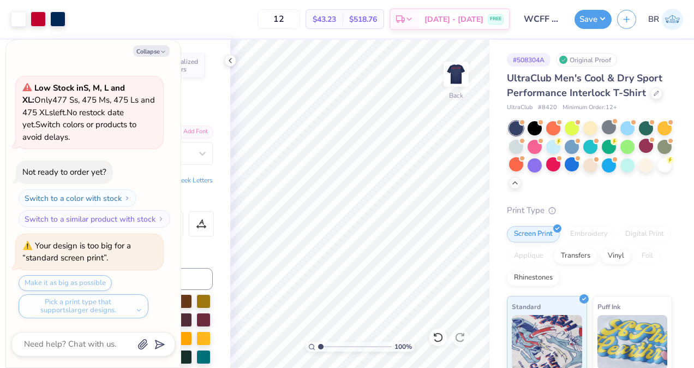
click at [667, 32] on div "Design Saved" at bounding box center [589, 34] width 194 height 50
click at [628, 26] on button "button" at bounding box center [626, 17] width 19 height 19
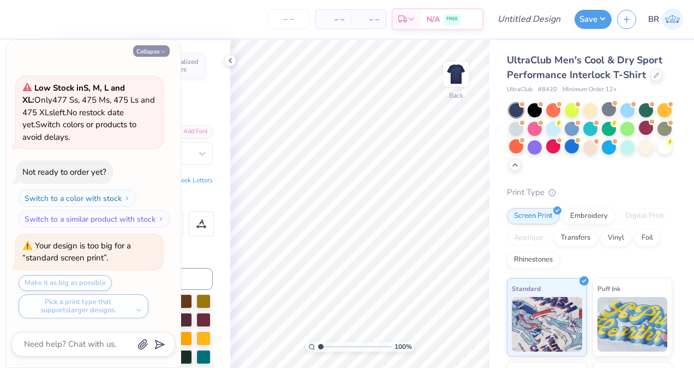
click at [157, 52] on button "Collapse" at bounding box center [151, 50] width 37 height 11
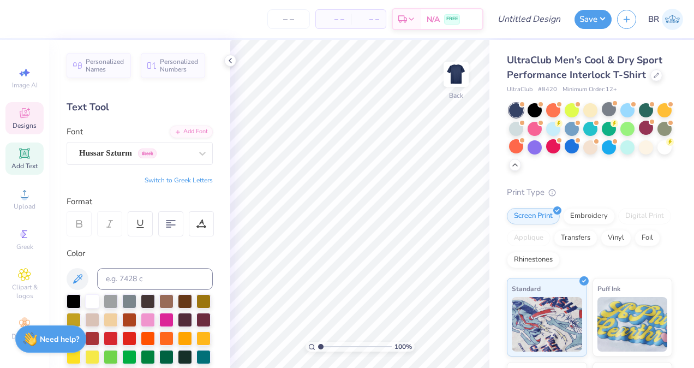
click at [26, 124] on span "Designs" at bounding box center [25, 125] width 24 height 9
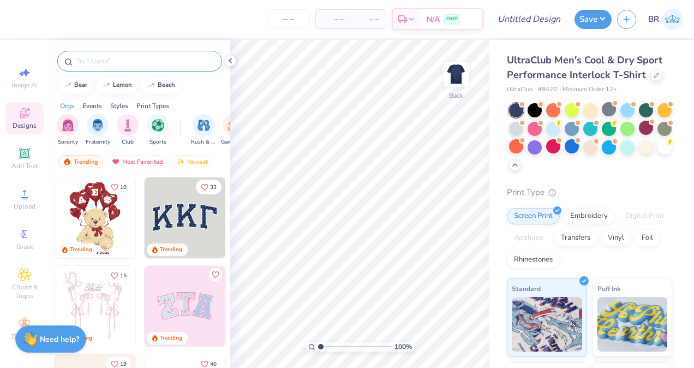
click at [119, 63] on input "text" at bounding box center [145, 61] width 140 height 11
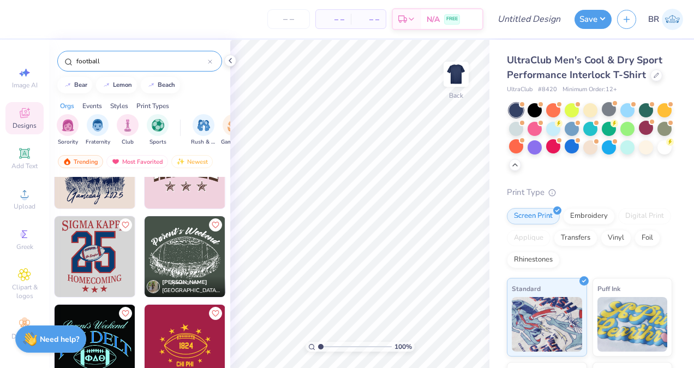
scroll to position [320, 0]
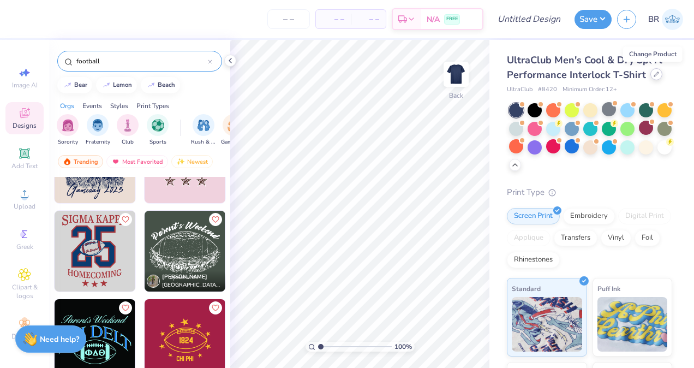
click at [654, 78] on div at bounding box center [657, 74] width 12 height 12
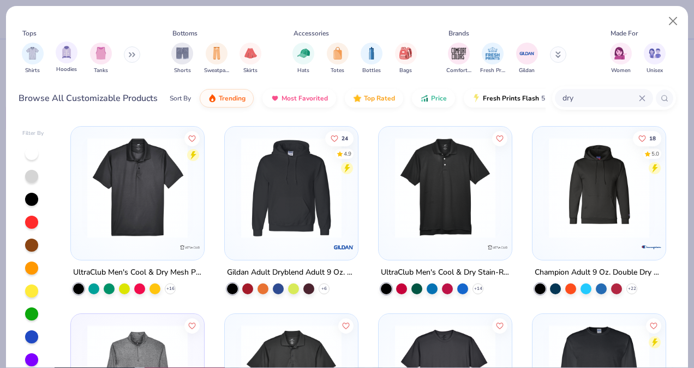
click at [71, 67] on span "Hoodies" at bounding box center [66, 69] width 21 height 8
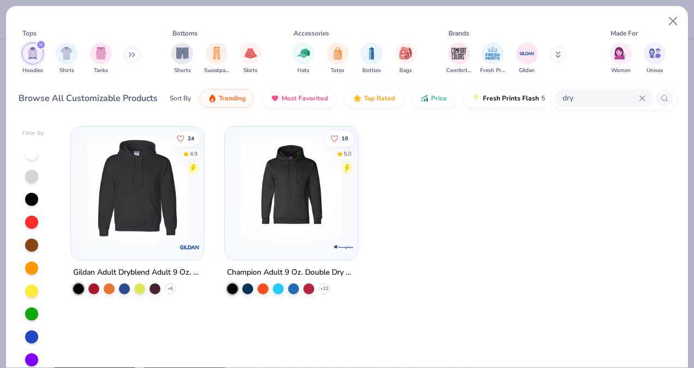
click at [648, 101] on div "dry" at bounding box center [604, 98] width 98 height 18
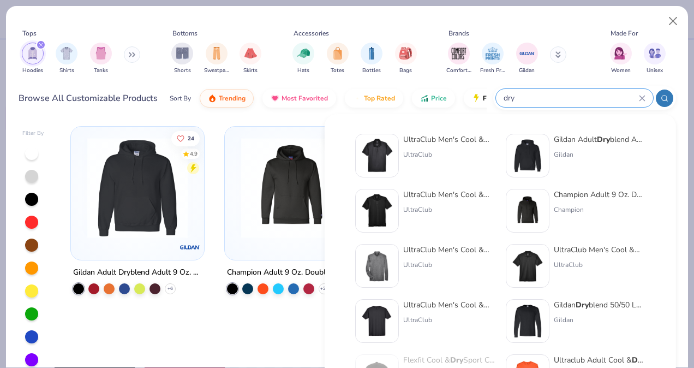
click at [642, 99] on icon at bounding box center [642, 98] width 7 height 7
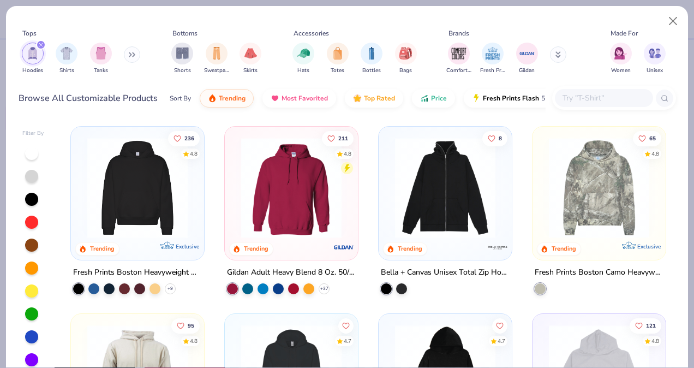
click at [178, 205] on img at bounding box center [137, 188] width 111 height 100
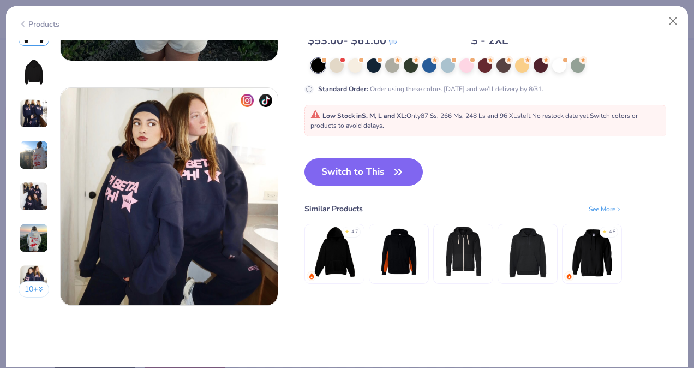
scroll to position [1330, 0]
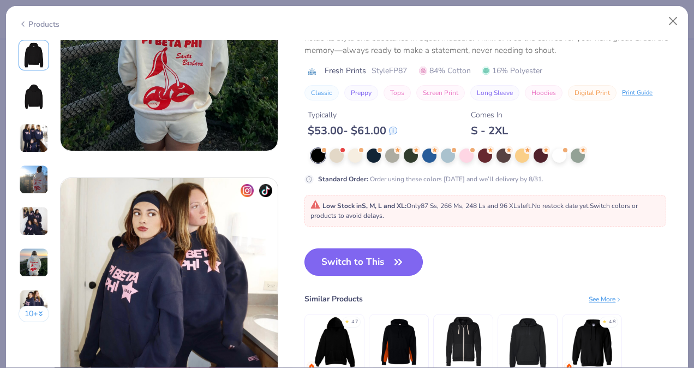
click at [344, 264] on button "Switch to This" at bounding box center [364, 261] width 118 height 27
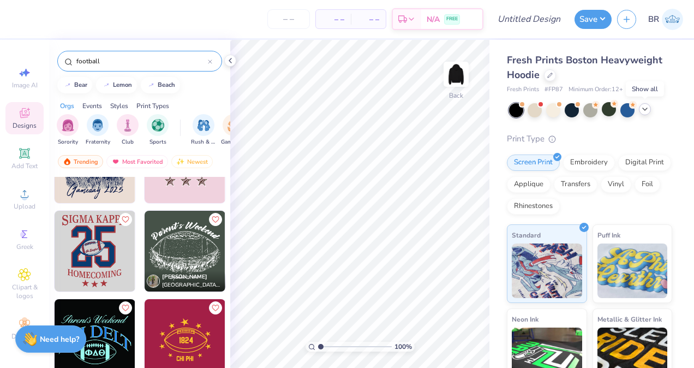
click at [647, 114] on div at bounding box center [645, 109] width 12 height 12
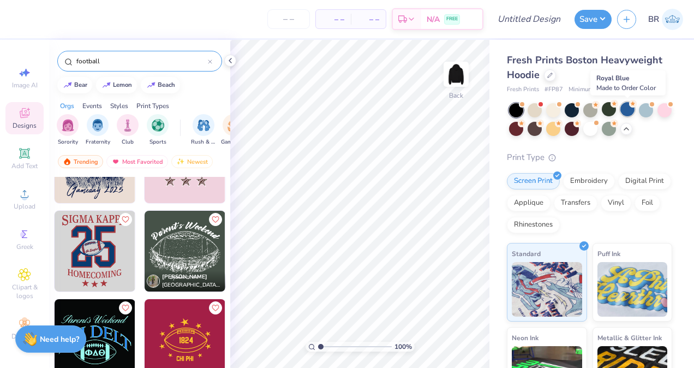
click at [635, 108] on div at bounding box center [628, 109] width 14 height 14
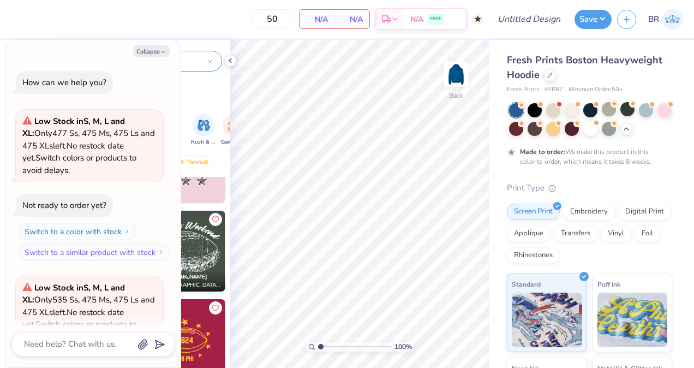
scroll to position [1289, 0]
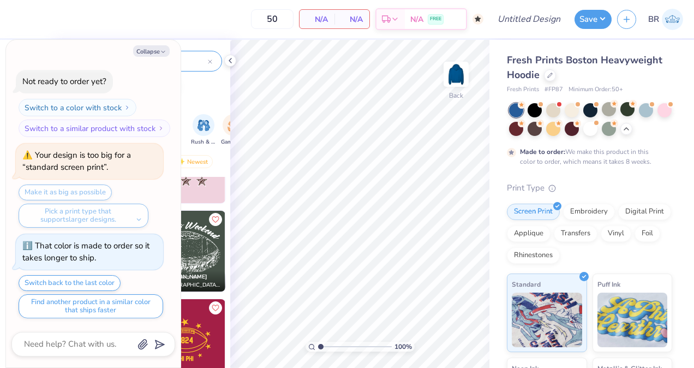
click at [156, 58] on div "Collapse How can we help you? Low Stock in S, M, L and XL : Only 477 Ss, 475 Ms…" at bounding box center [93, 203] width 175 height 327
click at [152, 53] on button "Collapse" at bounding box center [151, 50] width 37 height 11
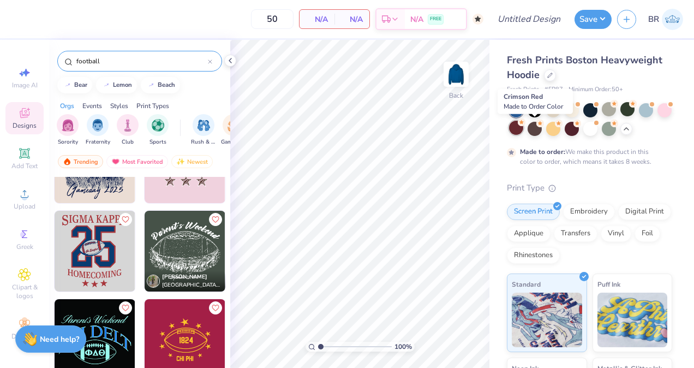
click at [523, 128] on div at bounding box center [516, 128] width 14 height 14
click at [571, 115] on div at bounding box center [572, 109] width 14 height 14
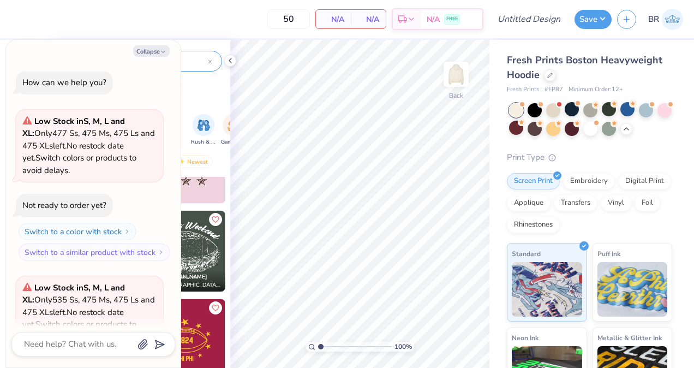
scroll to position [1510, 0]
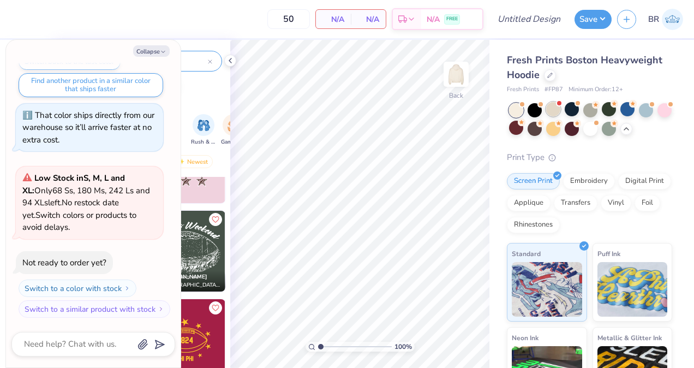
click at [551, 113] on div at bounding box center [553, 109] width 14 height 14
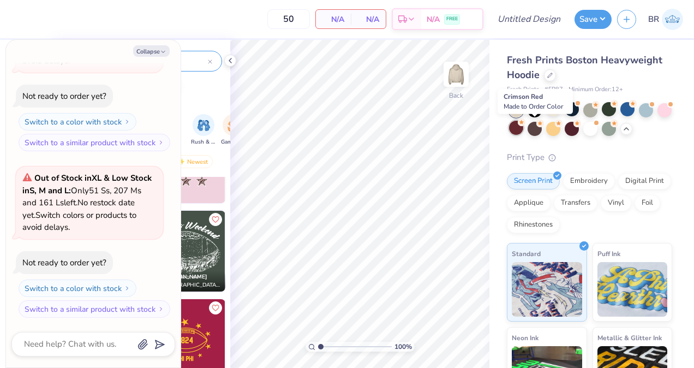
click at [523, 127] on div at bounding box center [516, 128] width 14 height 14
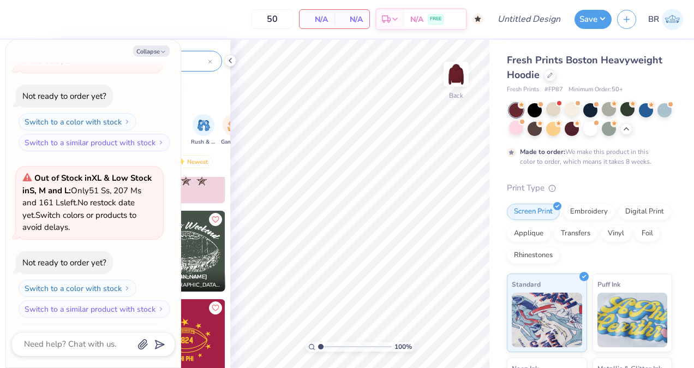
scroll to position [1767, 0]
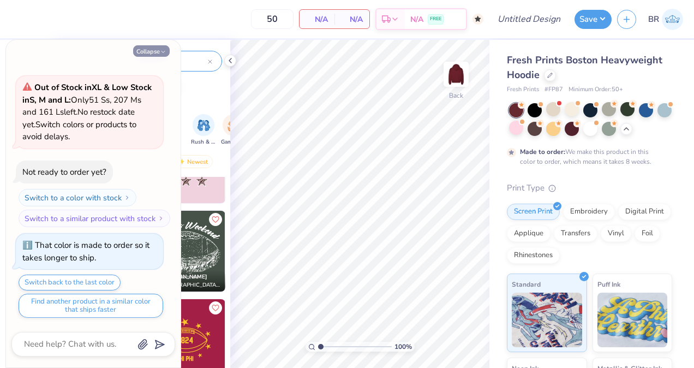
click at [150, 47] on button "Collapse" at bounding box center [151, 50] width 37 height 11
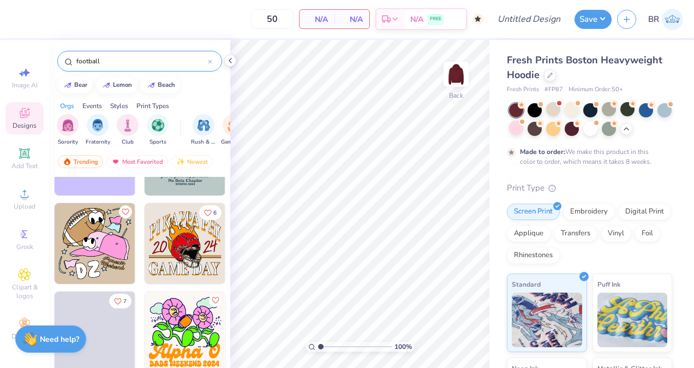
scroll to position [9892, 0]
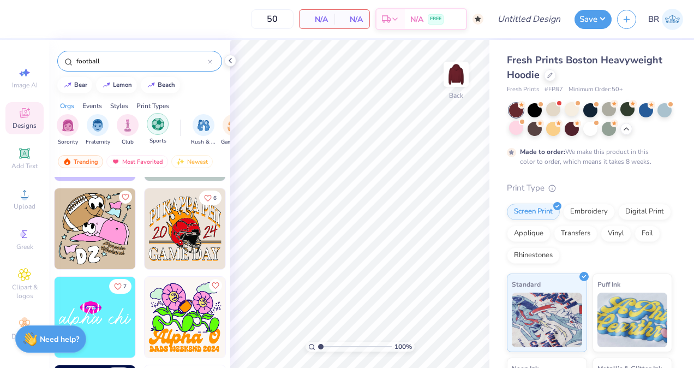
click at [152, 128] on img "filter for Sports" at bounding box center [158, 124] width 13 height 13
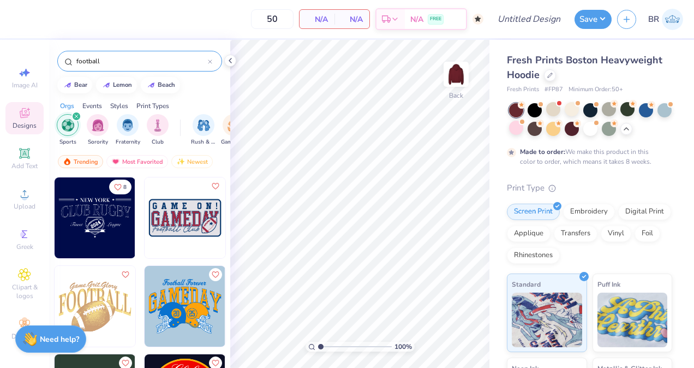
click at [118, 55] on div "football" at bounding box center [139, 61] width 165 height 21
click at [116, 58] on input "football" at bounding box center [141, 61] width 133 height 11
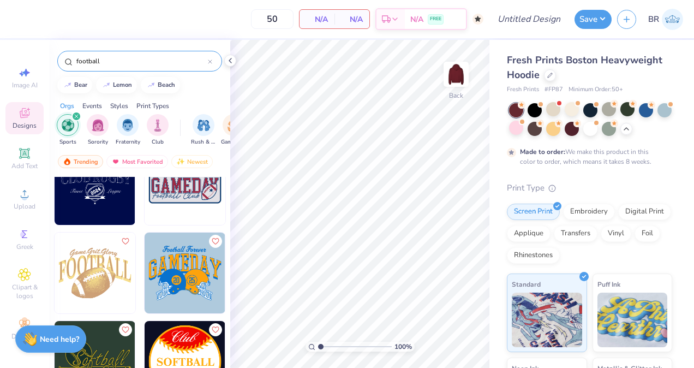
scroll to position [0, 0]
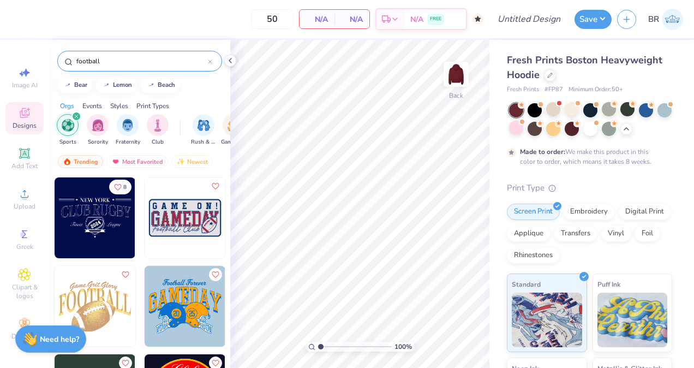
click at [78, 117] on icon "filter for Sports" at bounding box center [76, 116] width 4 height 4
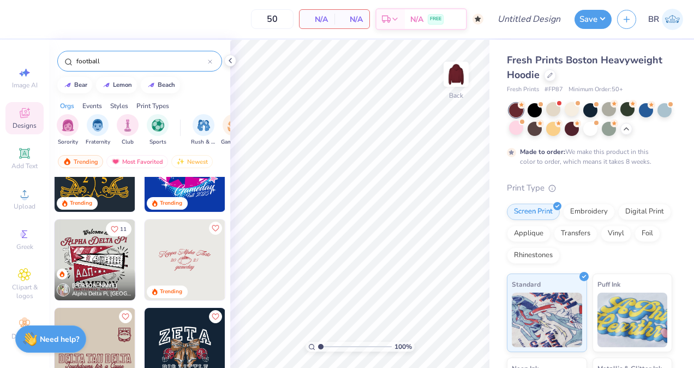
scroll to position [68, 0]
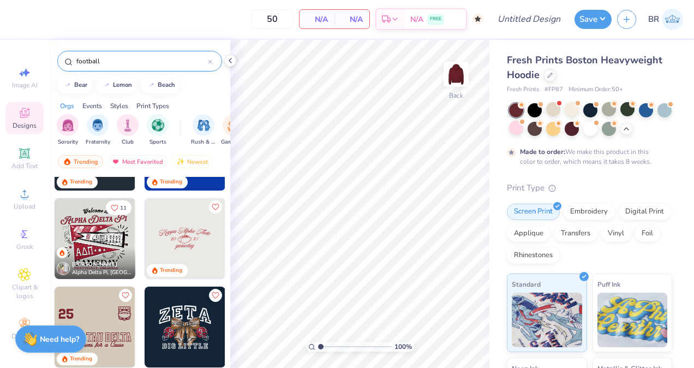
click at [172, 237] on img at bounding box center [185, 238] width 81 height 81
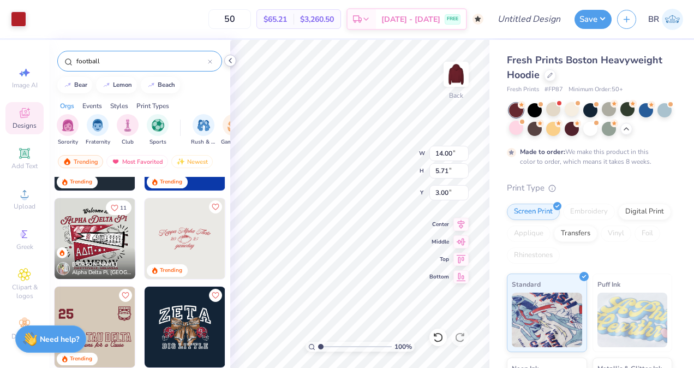
click at [227, 62] on icon at bounding box center [230, 60] width 9 height 9
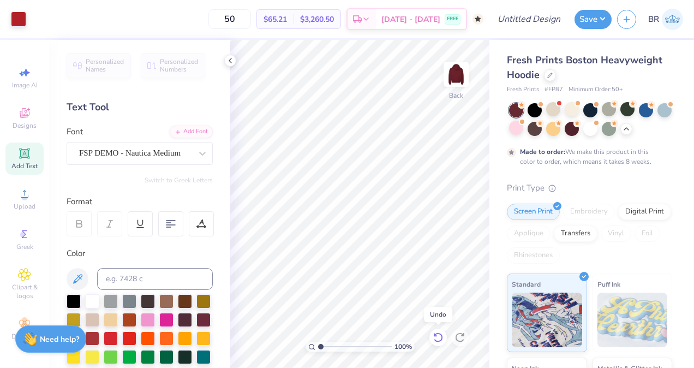
click at [443, 343] on div at bounding box center [438, 337] width 17 height 17
click at [94, 298] on div at bounding box center [92, 300] width 14 height 14
click at [96, 300] on div at bounding box center [92, 300] width 14 height 14
click at [97, 301] on div at bounding box center [92, 300] width 14 height 14
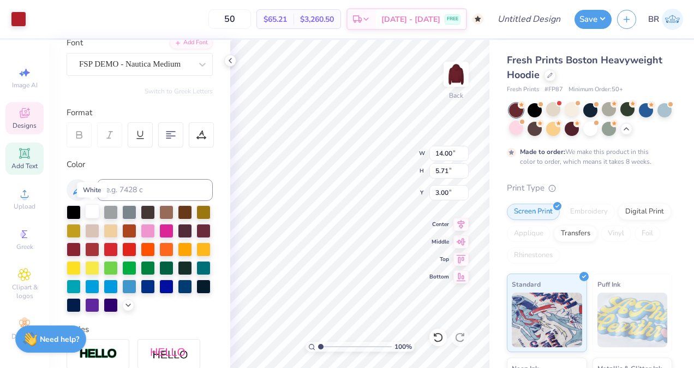
scroll to position [103, 0]
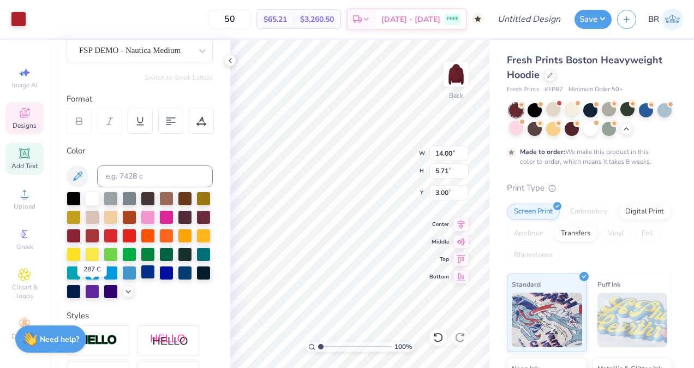
click at [141, 279] on div at bounding box center [148, 272] width 14 height 14
click at [87, 201] on div at bounding box center [92, 197] width 14 height 14
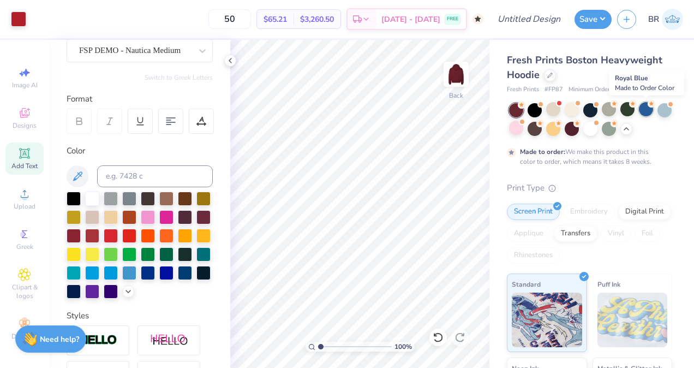
click at [643, 105] on div at bounding box center [646, 109] width 14 height 14
click at [598, 125] on div at bounding box center [590, 128] width 14 height 14
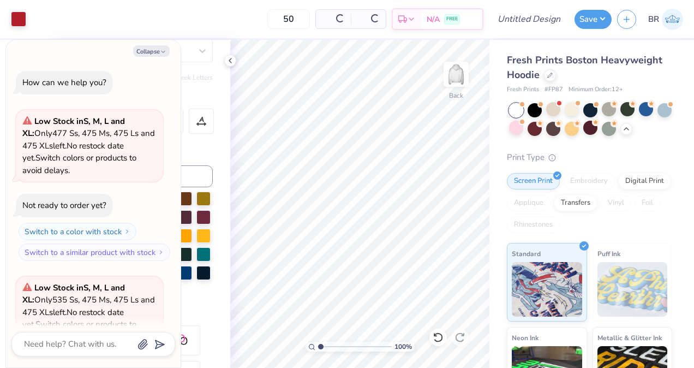
scroll to position [2000, 0]
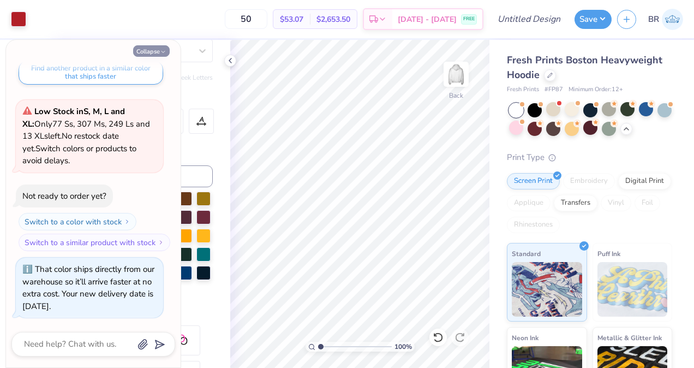
click at [152, 49] on button "Collapse" at bounding box center [151, 50] width 37 height 11
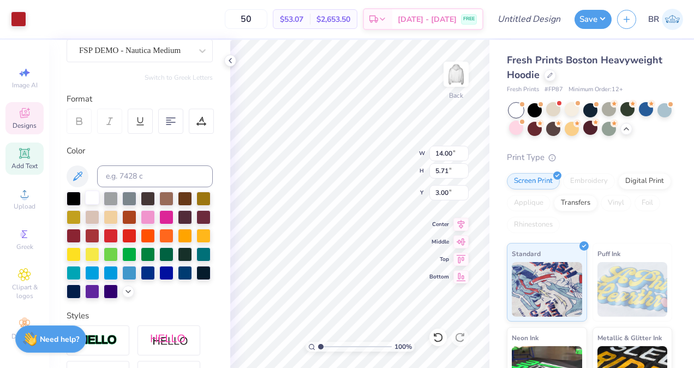
click at [96, 197] on div at bounding box center [92, 197] width 14 height 14
click at [611, 108] on circle at bounding box center [615, 104] width 8 height 8
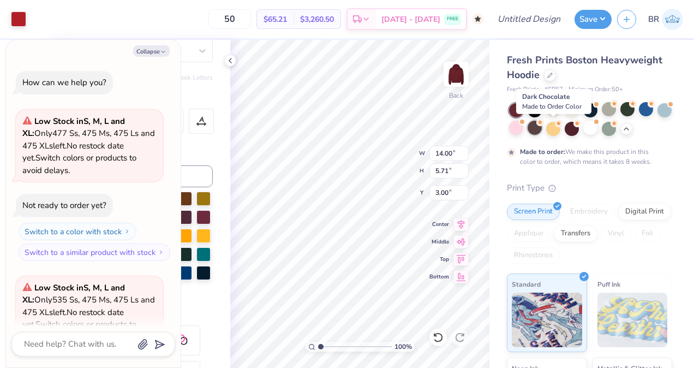
scroll to position [2103, 0]
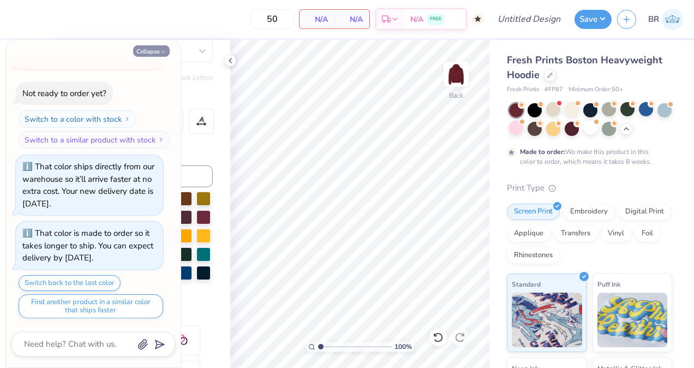
click at [135, 49] on button "Collapse" at bounding box center [151, 50] width 37 height 11
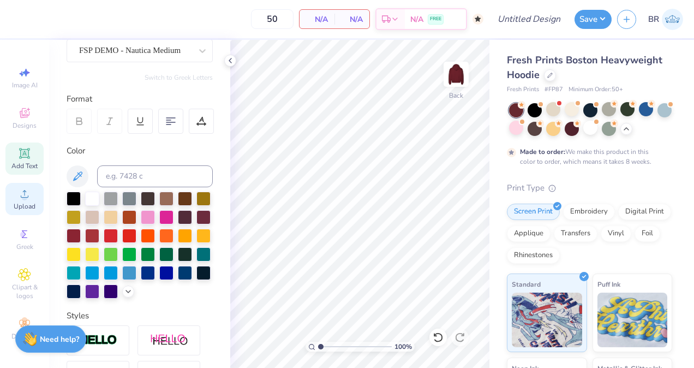
click at [24, 205] on span "Upload" at bounding box center [25, 206] width 22 height 9
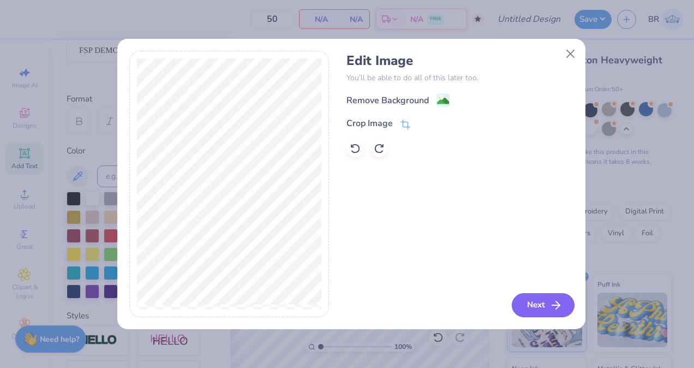
click at [545, 299] on button "Next" at bounding box center [543, 305] width 63 height 24
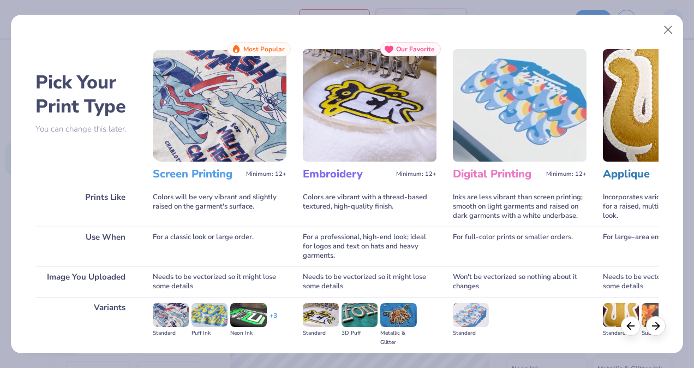
scroll to position [122, 0]
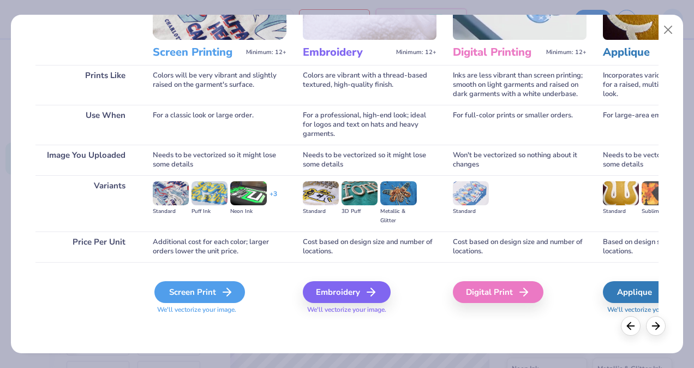
click at [211, 290] on div "Screen Print" at bounding box center [199, 292] width 91 height 22
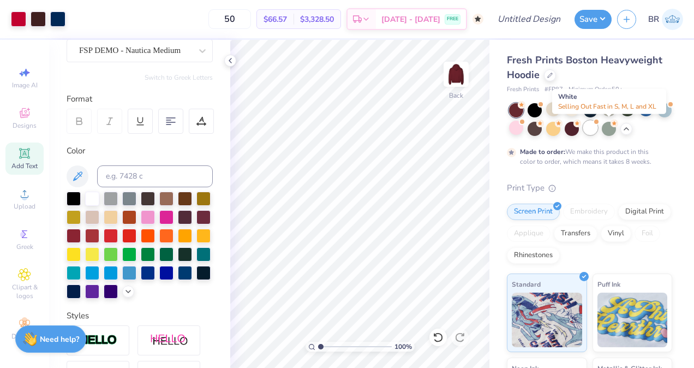
click at [598, 134] on div at bounding box center [590, 128] width 14 height 14
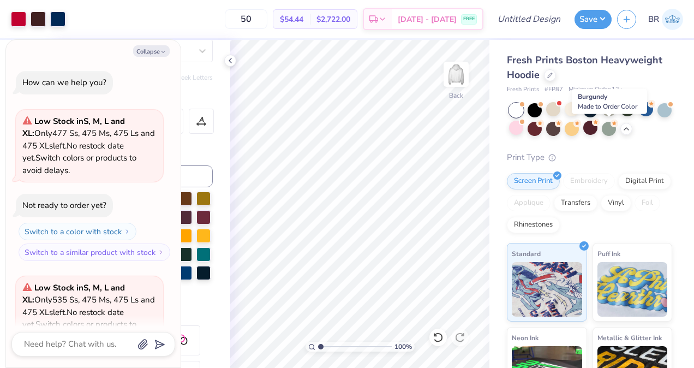
scroll to position [2336, 0]
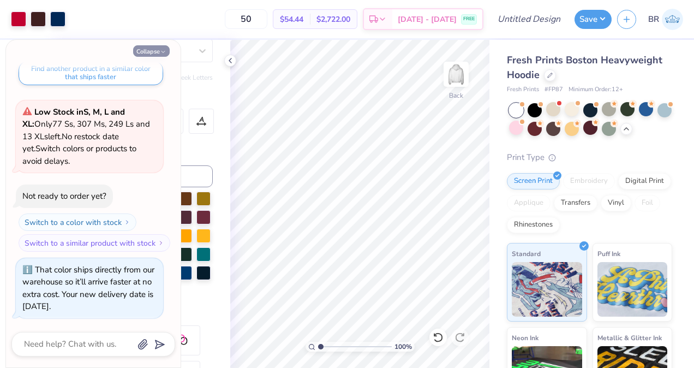
click at [160, 45] on button "Collapse" at bounding box center [151, 50] width 37 height 11
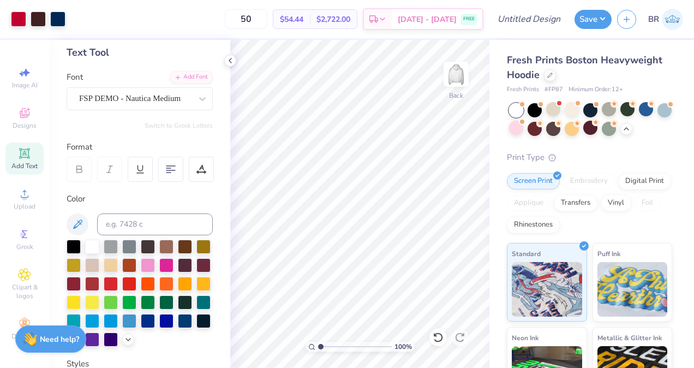
scroll to position [54, 0]
click at [29, 169] on span "Add Text" at bounding box center [24, 166] width 26 height 9
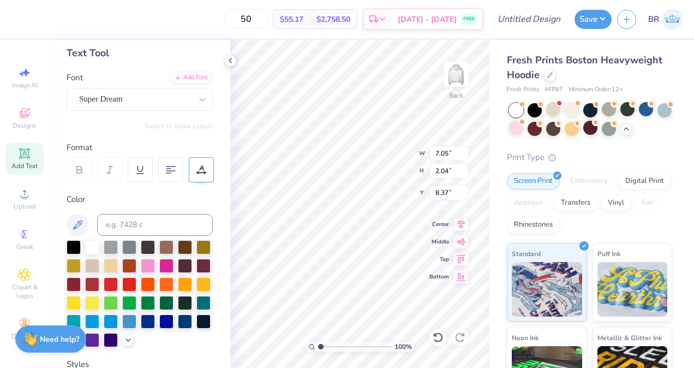
scroll to position [9, 4]
click at [176, 108] on div "Super Dream" at bounding box center [140, 99] width 146 height 23
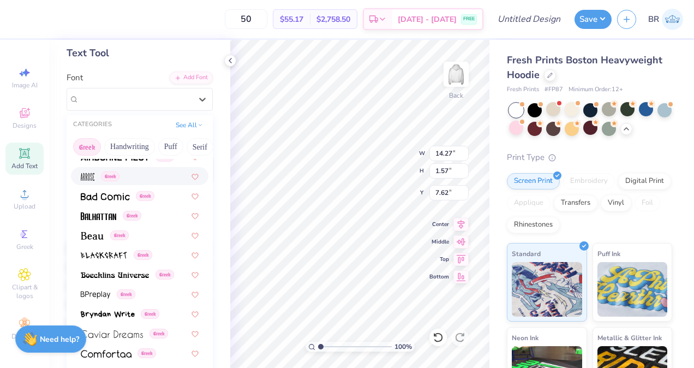
scroll to position [104, 0]
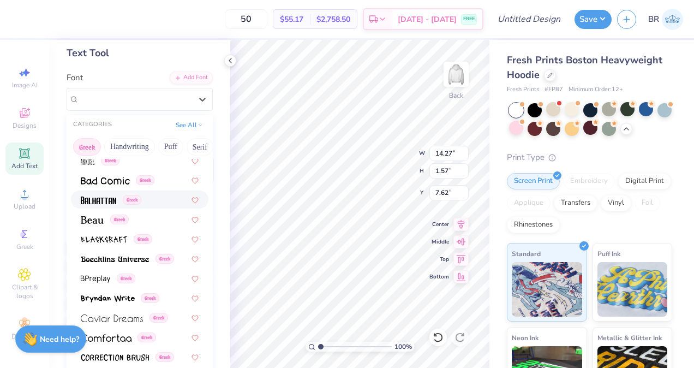
click at [101, 206] on div "Greek" at bounding box center [140, 199] width 138 height 18
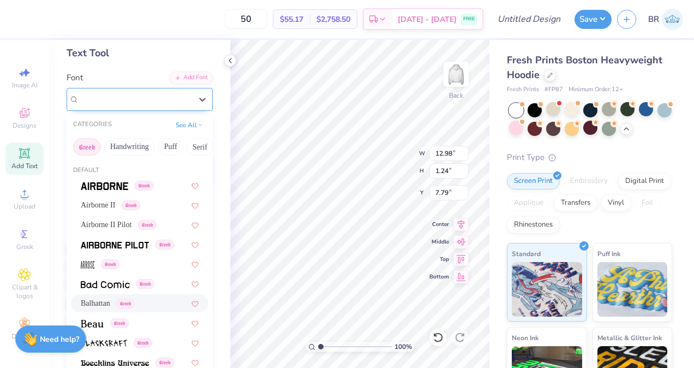
click at [156, 96] on div "Balhattan Greek" at bounding box center [135, 99] width 115 height 17
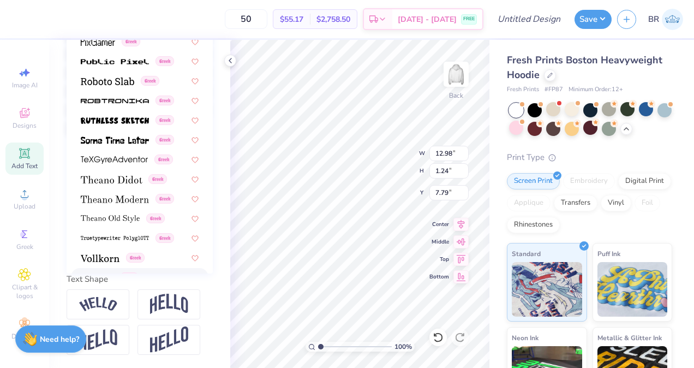
scroll to position [569, 0]
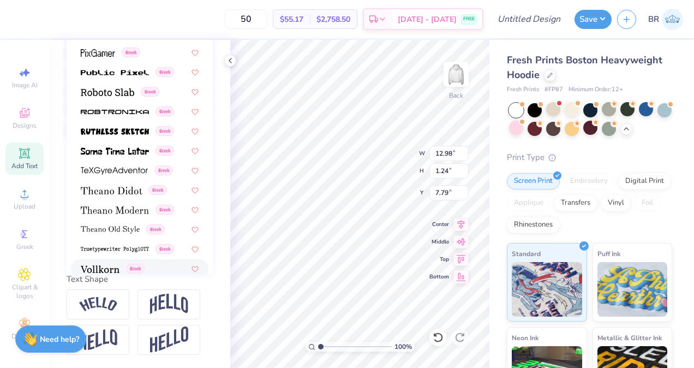
click at [109, 259] on div "Greek" at bounding box center [140, 268] width 138 height 18
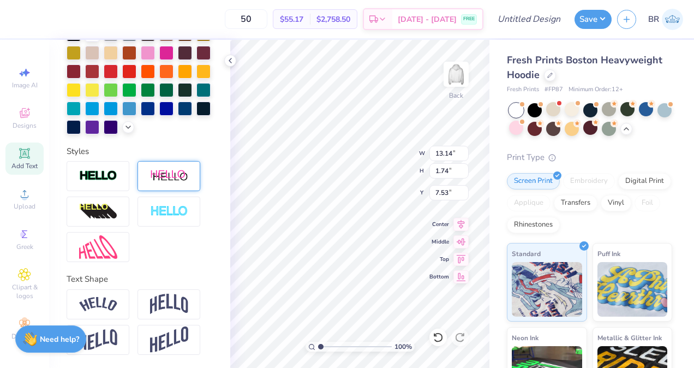
scroll to position [232, 0]
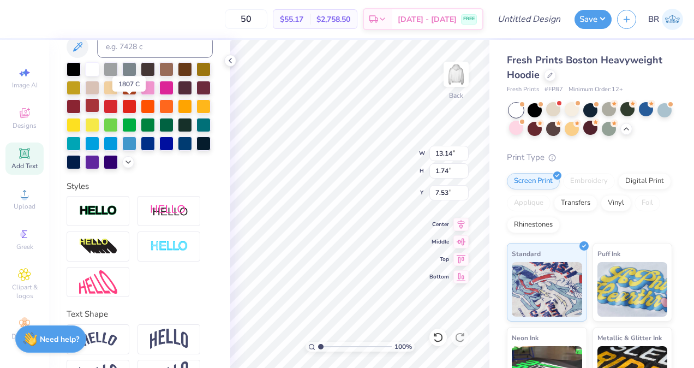
click at [99, 108] on div at bounding box center [92, 105] width 14 height 14
click at [118, 106] on div at bounding box center [111, 105] width 14 height 14
click at [81, 164] on div at bounding box center [74, 161] width 14 height 14
click at [136, 109] on div at bounding box center [129, 105] width 14 height 14
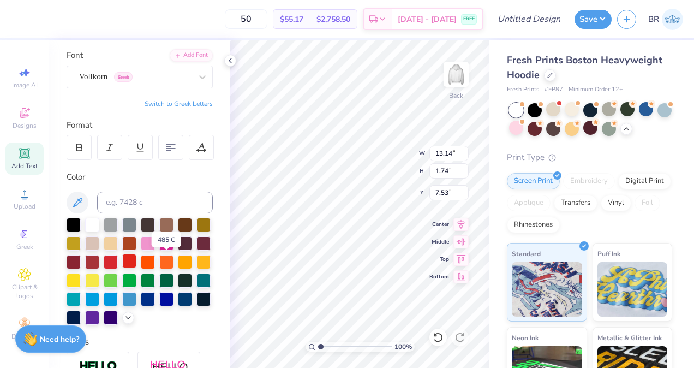
scroll to position [76, 0]
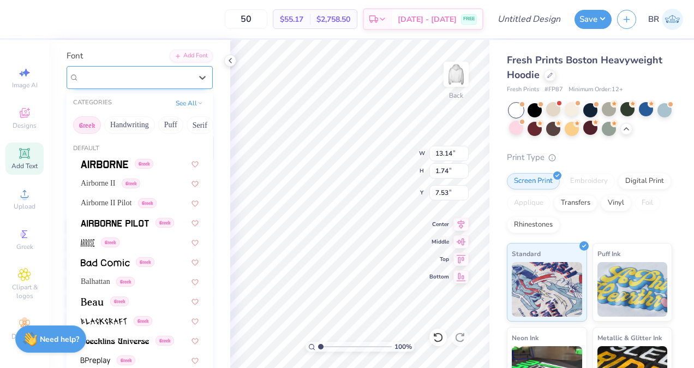
click at [162, 87] on div "Vollkorn Greek" at bounding box center [140, 77] width 146 height 23
click at [121, 196] on div "Airborne II Pilot Greek" at bounding box center [140, 203] width 138 height 18
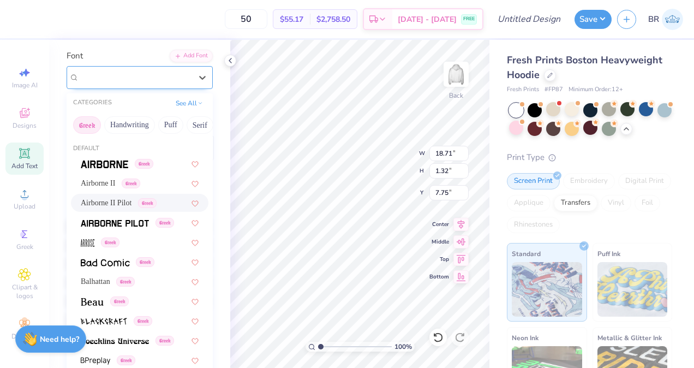
click at [166, 80] on div "Airborne II Pilot Greek" at bounding box center [135, 77] width 115 height 17
click at [111, 183] on span "Airborne II" at bounding box center [98, 182] width 34 height 11
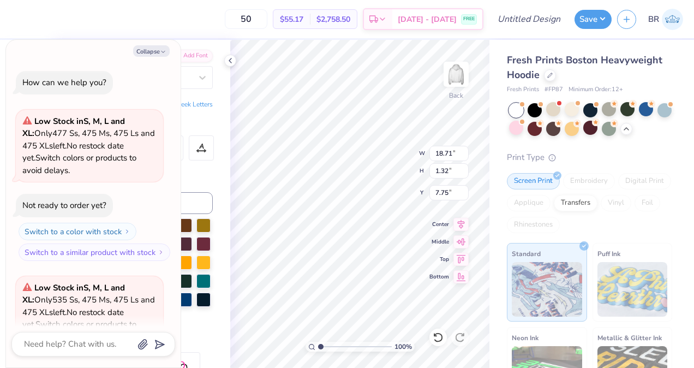
scroll to position [2427, 0]
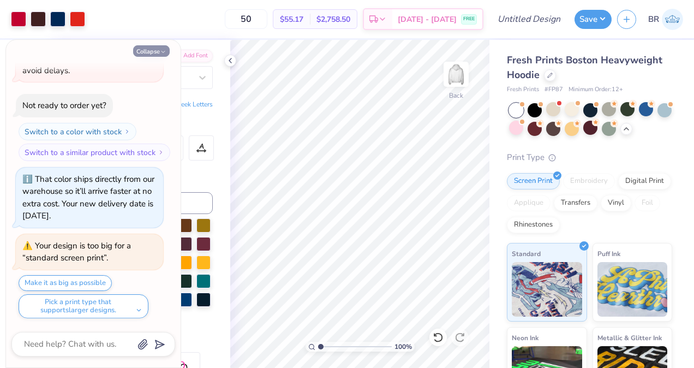
click at [164, 48] on button "Collapse" at bounding box center [151, 50] width 37 height 11
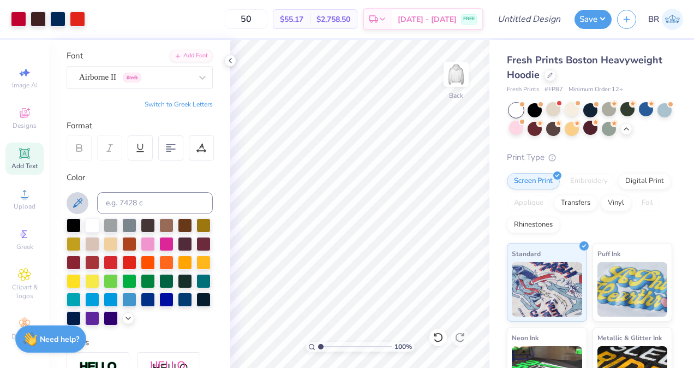
click at [79, 203] on icon at bounding box center [77, 202] width 13 height 13
click at [80, 201] on icon at bounding box center [77, 202] width 13 height 13
click at [75, 204] on icon at bounding box center [77, 202] width 9 height 9
click at [81, 204] on icon at bounding box center [77, 202] width 13 height 13
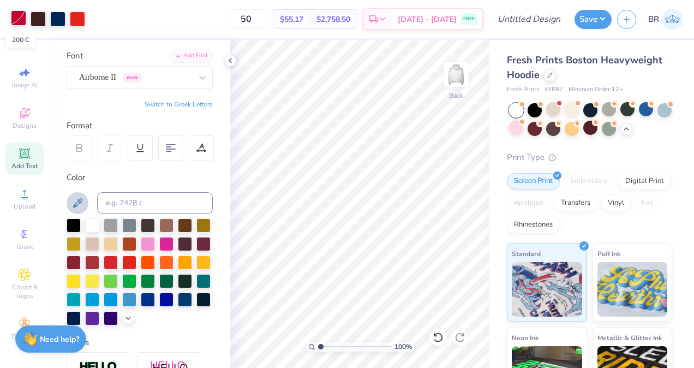
click at [20, 21] on div at bounding box center [18, 17] width 15 height 15
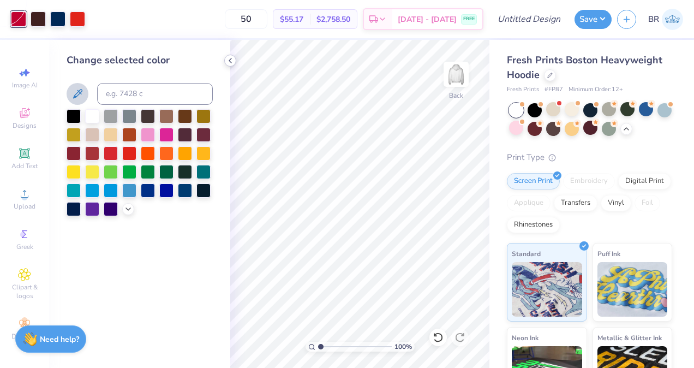
click at [228, 59] on icon at bounding box center [230, 60] width 9 height 9
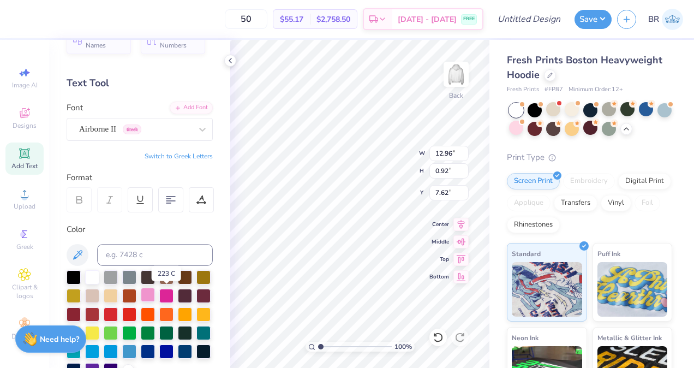
scroll to position [25, 0]
click at [118, 315] on div at bounding box center [111, 313] width 14 height 14
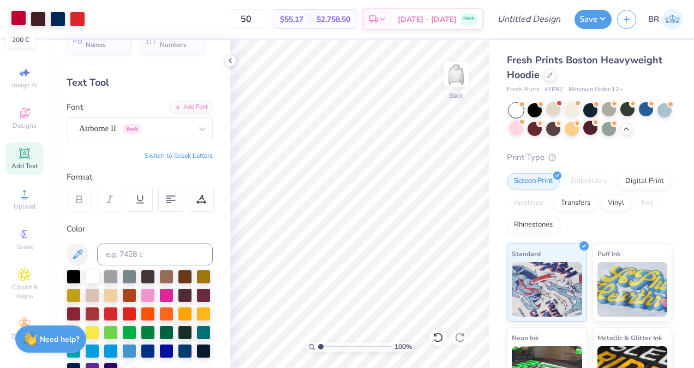
click at [23, 16] on div at bounding box center [18, 17] width 15 height 15
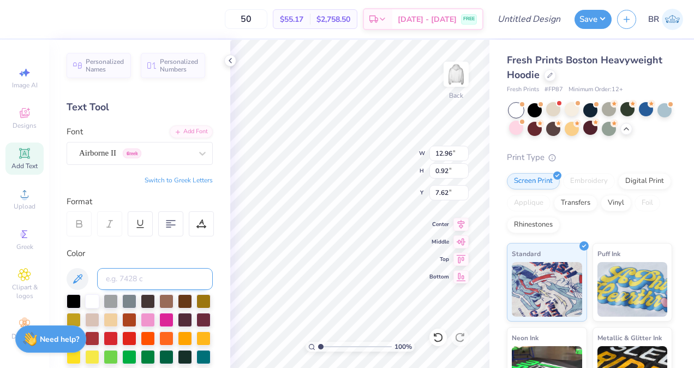
click at [141, 278] on input at bounding box center [155, 279] width 116 height 22
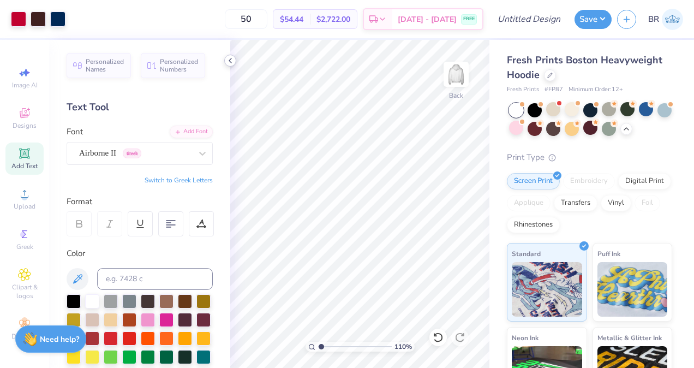
click at [228, 63] on icon at bounding box center [230, 60] width 9 height 9
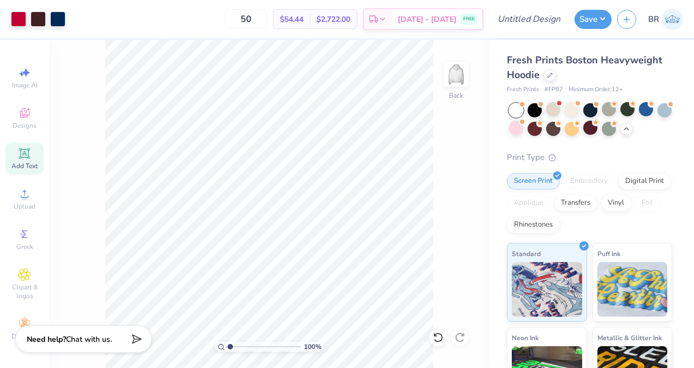
drag, startPoint x: 235, startPoint y: 347, endPoint x: 229, endPoint y: 346, distance: 5.5
click at [229, 346] on input "range" at bounding box center [265, 347] width 74 height 10
click at [464, 79] on img at bounding box center [456, 74] width 44 height 44
click at [22, 126] on span "Designs" at bounding box center [25, 125] width 24 height 9
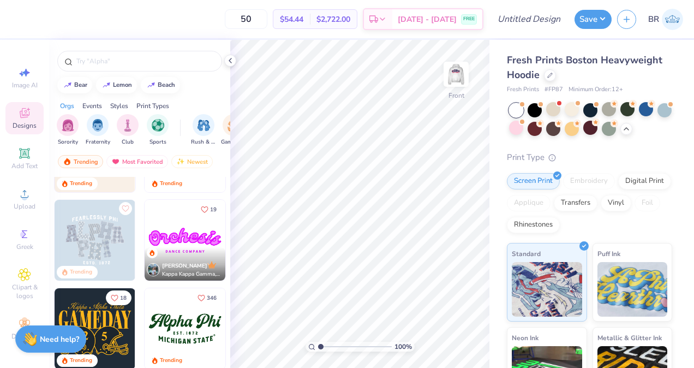
scroll to position [242, 0]
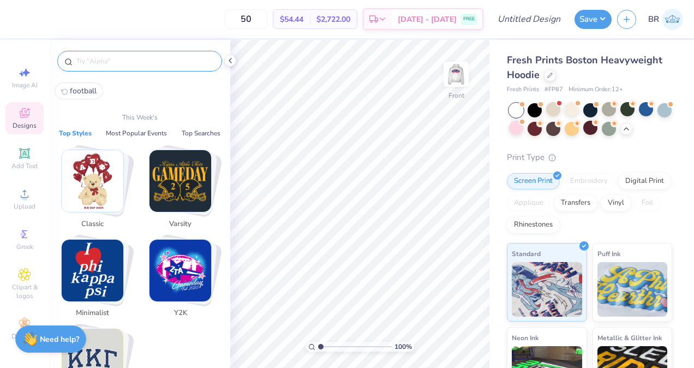
click at [91, 60] on input "text" at bounding box center [145, 61] width 140 height 11
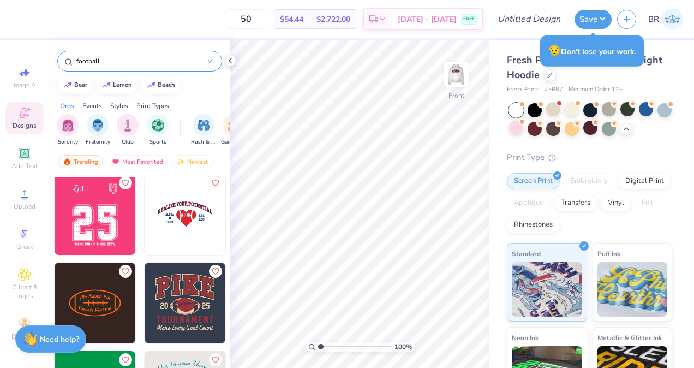
scroll to position [1415, 0]
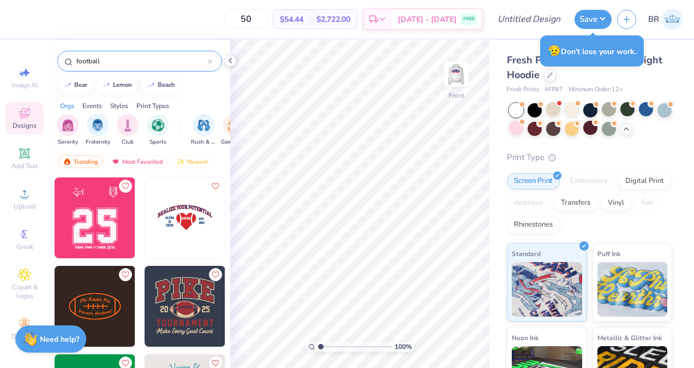
click at [108, 214] on img at bounding box center [95, 217] width 81 height 81
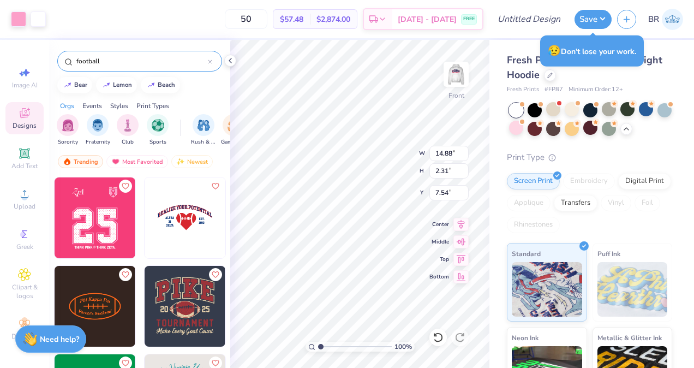
click at [96, 221] on img at bounding box center [95, 217] width 81 height 81
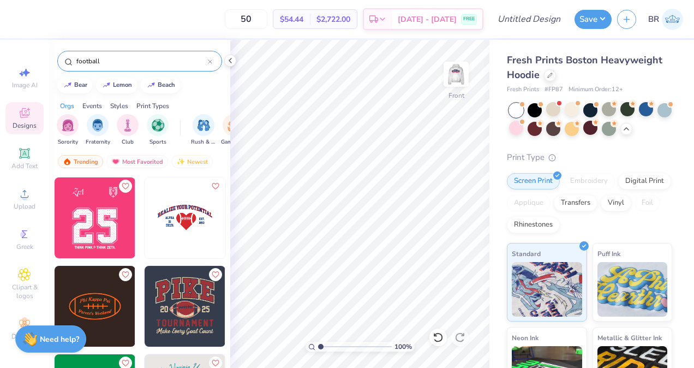
drag, startPoint x: 128, startPoint y: 59, endPoint x: 44, endPoint y: 62, distance: 84.7
click at [44, 62] on div "50 $54.44 Per Item $2,722.00 Total Est. Delivery [DATE] - [DATE] FREE Design Ti…" at bounding box center [347, 184] width 694 height 368
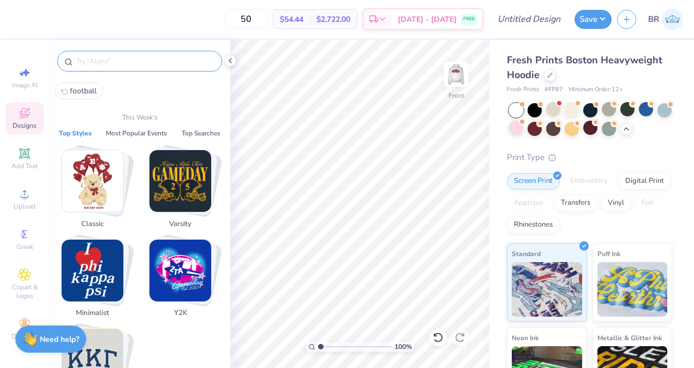
click at [96, 93] on span "football" at bounding box center [83, 91] width 27 height 10
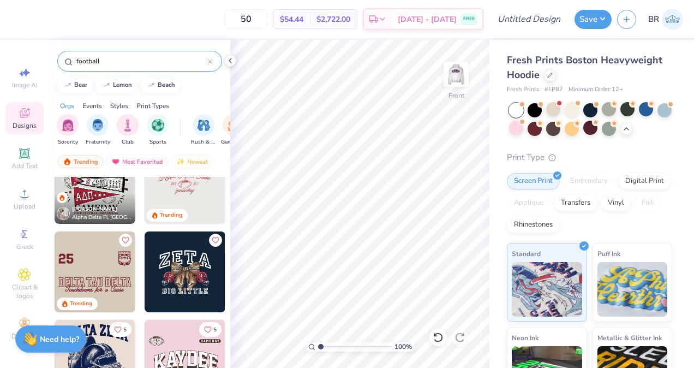
scroll to position [307, 0]
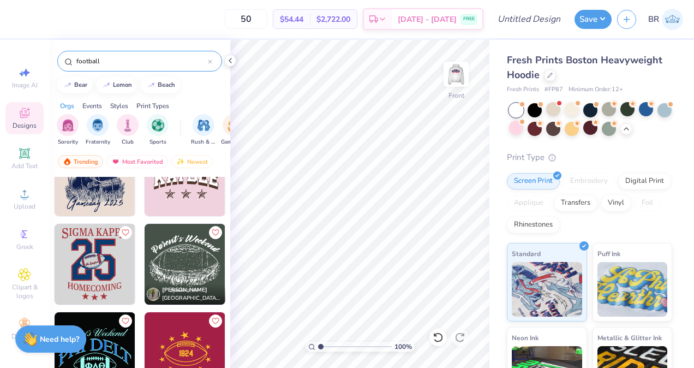
click at [99, 257] on img at bounding box center [95, 264] width 81 height 81
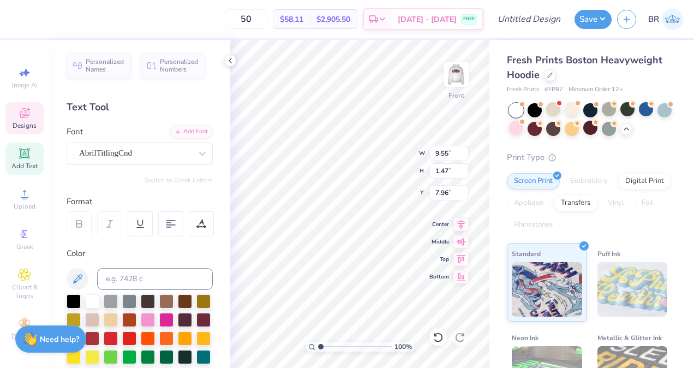
scroll to position [9, 2]
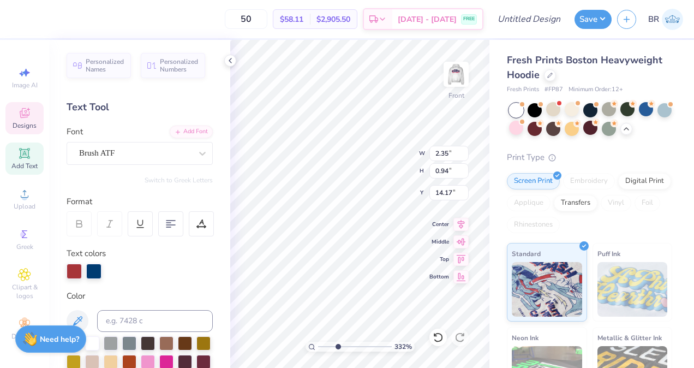
drag, startPoint x: 319, startPoint y: 348, endPoint x: 337, endPoint y: 349, distance: 18.6
click at [337, 349] on input "range" at bounding box center [355, 347] width 74 height 10
drag, startPoint x: 331, startPoint y: 348, endPoint x: 325, endPoint y: 347, distance: 6.6
click at [325, 347] on input "range" at bounding box center [355, 347] width 74 height 10
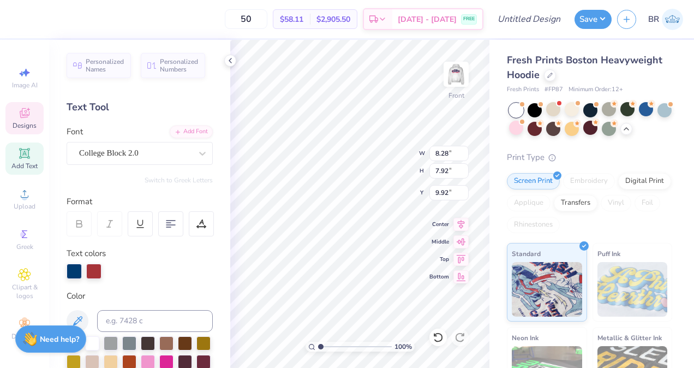
drag, startPoint x: 323, startPoint y: 345, endPoint x: 306, endPoint y: 345, distance: 17.5
click at [318, 345] on input "range" at bounding box center [355, 347] width 74 height 10
click at [443, 333] on icon at bounding box center [438, 337] width 11 height 11
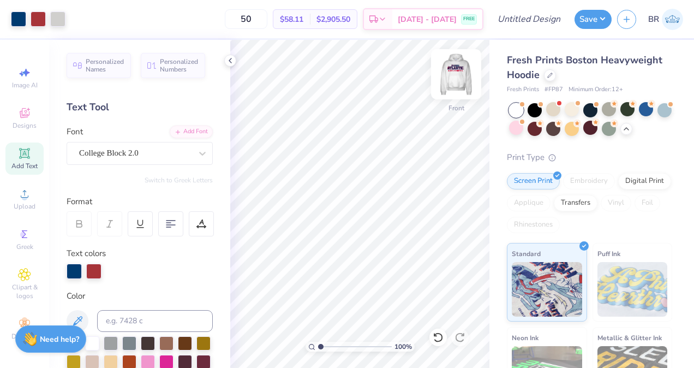
click at [447, 92] on div at bounding box center [456, 74] width 50 height 50
click at [447, 85] on img at bounding box center [456, 74] width 22 height 22
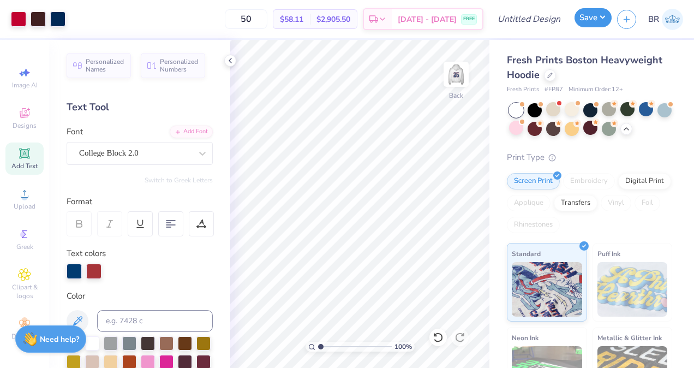
click at [598, 17] on button "Save" at bounding box center [593, 17] width 37 height 19
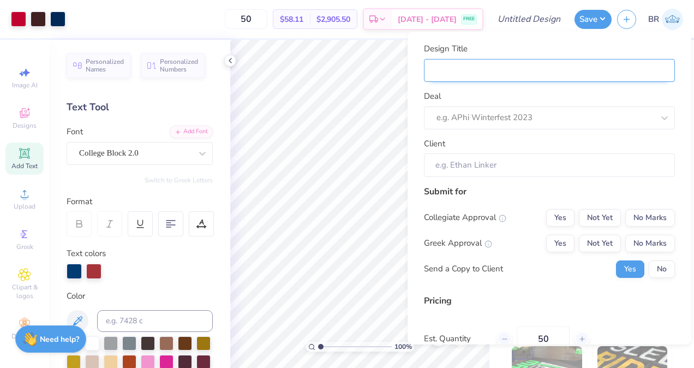
click at [521, 66] on input "Design Title" at bounding box center [549, 69] width 251 height 23
click at [518, 70] on input "Design Title" at bounding box center [549, 69] width 251 height 23
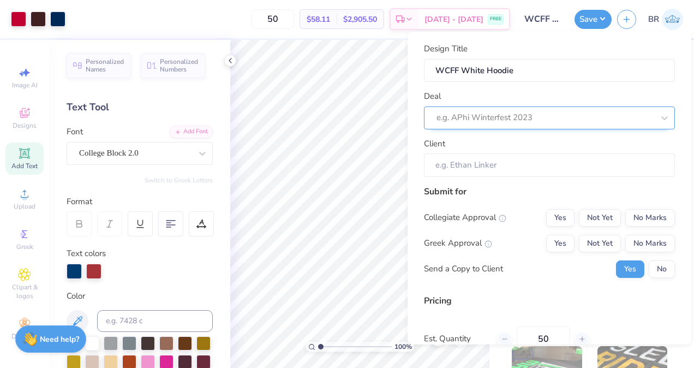
click at [524, 116] on div at bounding box center [545, 117] width 217 height 15
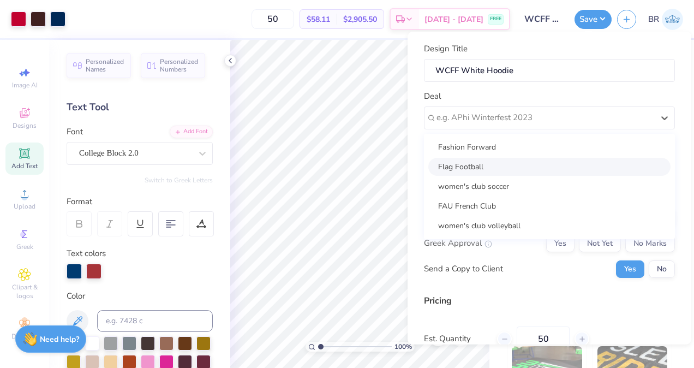
click at [523, 158] on div "Flag Football" at bounding box center [549, 166] width 242 height 18
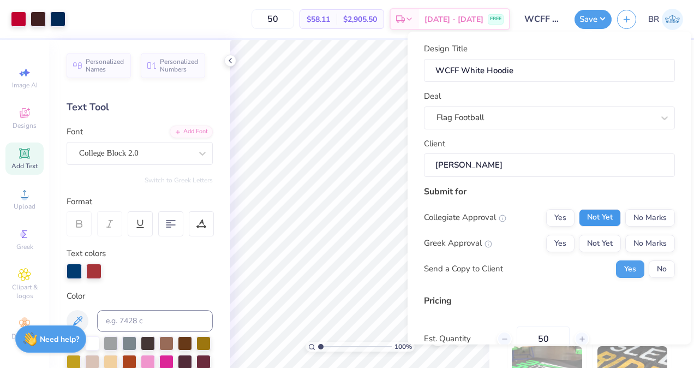
click at [590, 215] on button "Not Yet" at bounding box center [600, 216] width 42 height 17
click at [633, 249] on button "No Marks" at bounding box center [650, 242] width 50 height 17
click at [652, 275] on button "No" at bounding box center [662, 268] width 26 height 17
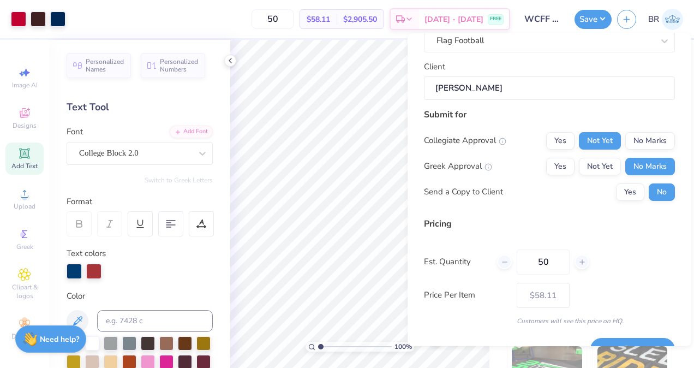
scroll to position [103, 0]
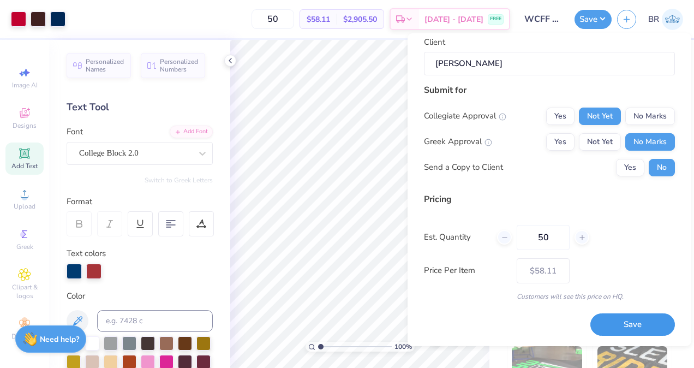
click at [612, 314] on button "Save" at bounding box center [633, 324] width 85 height 22
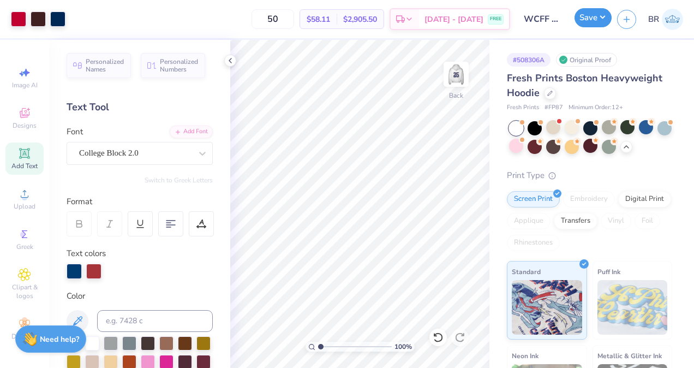
click at [592, 21] on button "Save" at bounding box center [593, 17] width 37 height 19
click at [670, 13] on img at bounding box center [672, 19] width 21 height 21
